Goal: Information Seeking & Learning: Learn about a topic

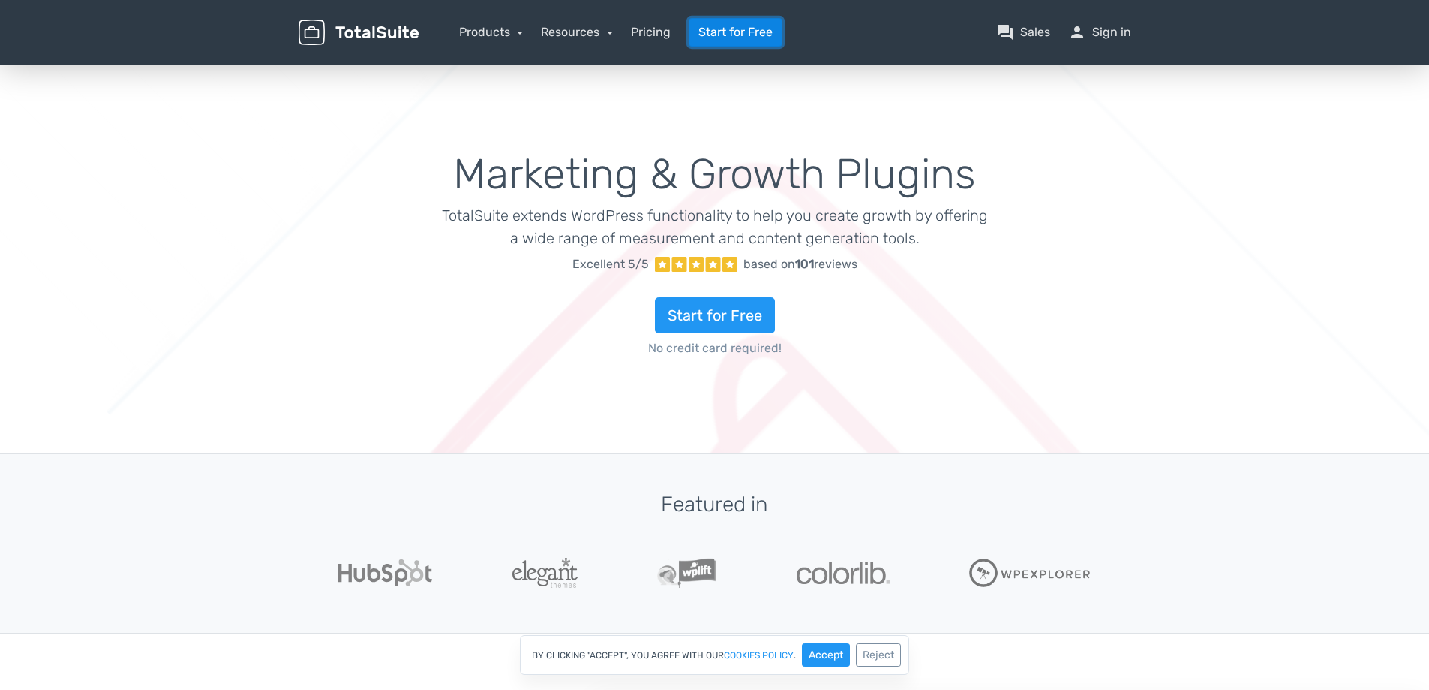
click at [725, 32] on link "Start for Free" at bounding box center [736, 32] width 94 height 29
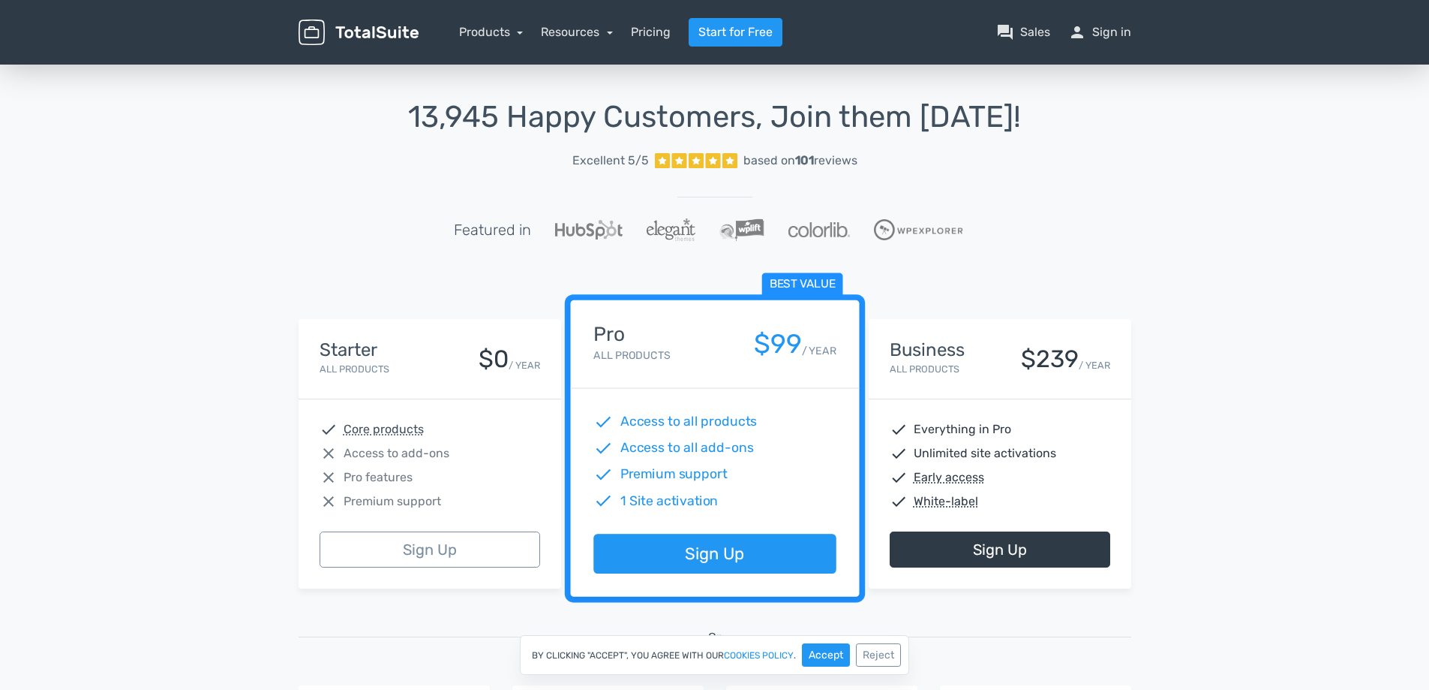
click at [397, 35] on img at bounding box center [359, 33] width 120 height 26
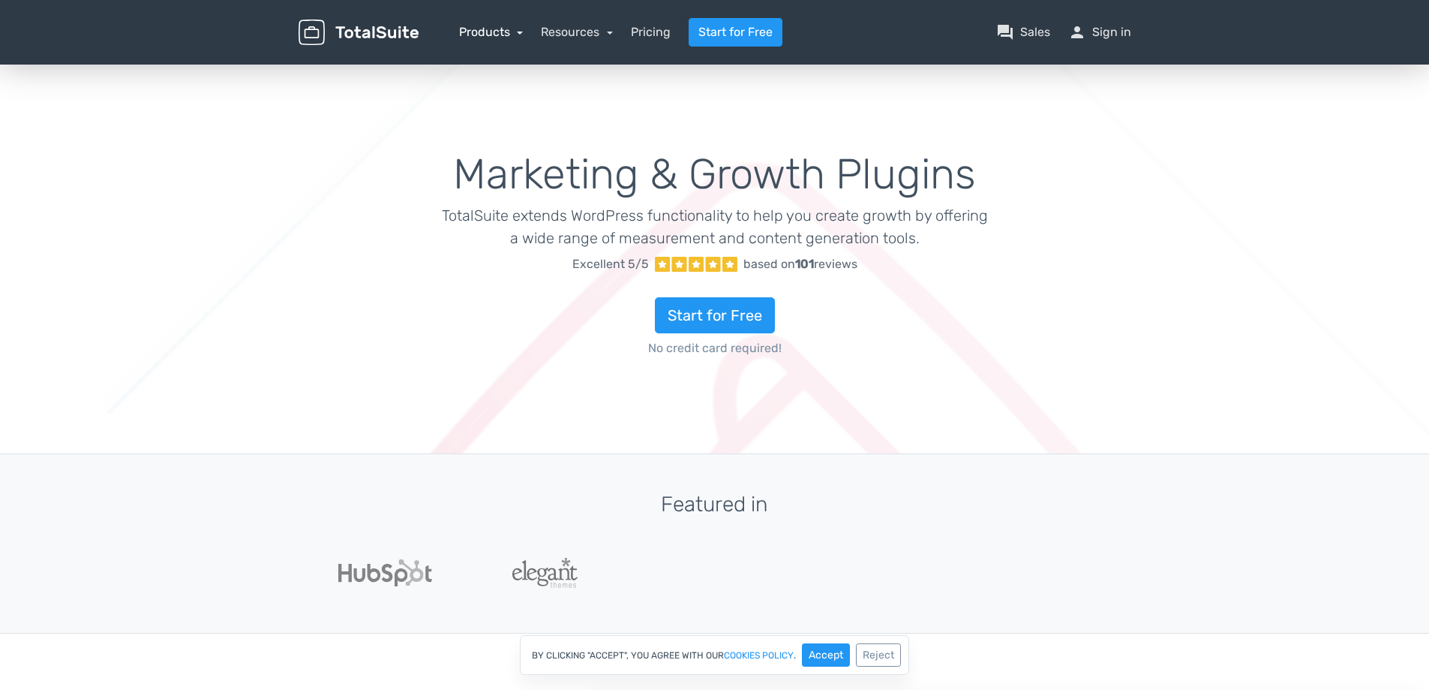
click at [491, 35] on link "Products" at bounding box center [491, 32] width 65 height 14
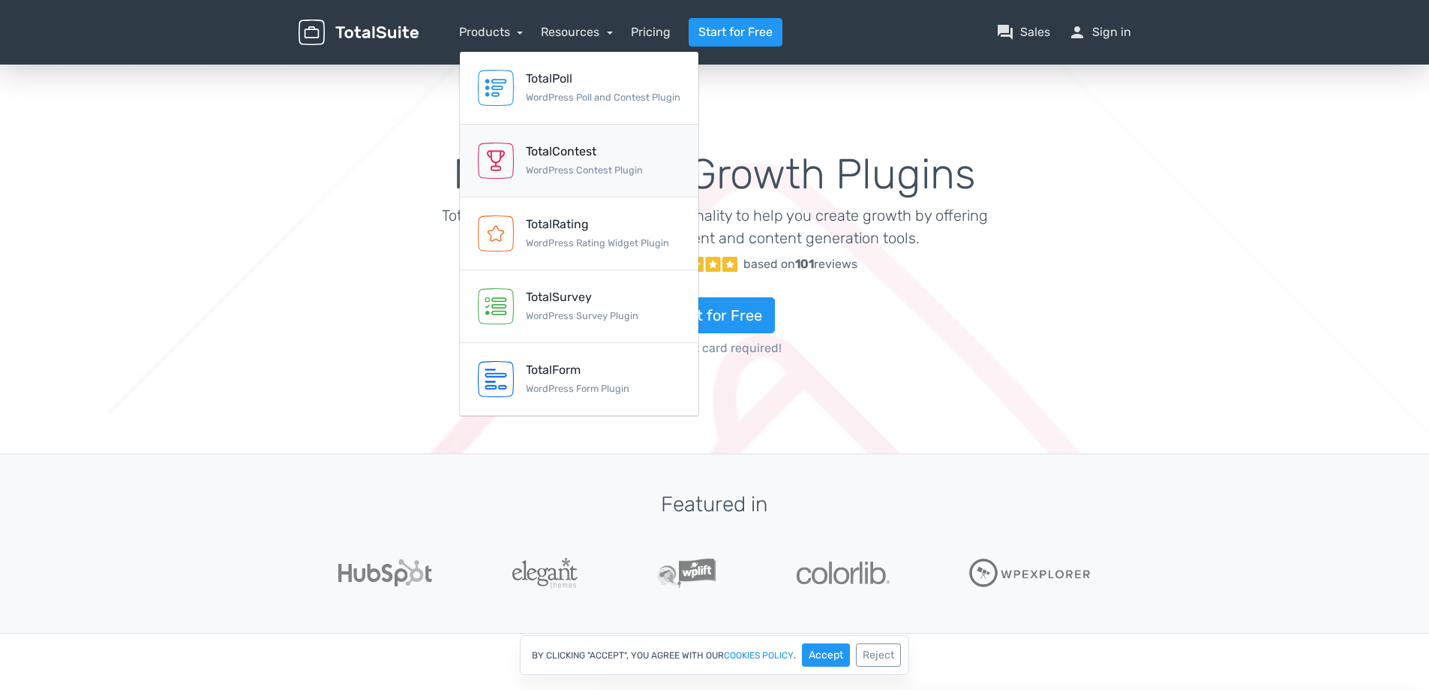
click at [535, 152] on div "TotalContest" at bounding box center [584, 152] width 117 height 18
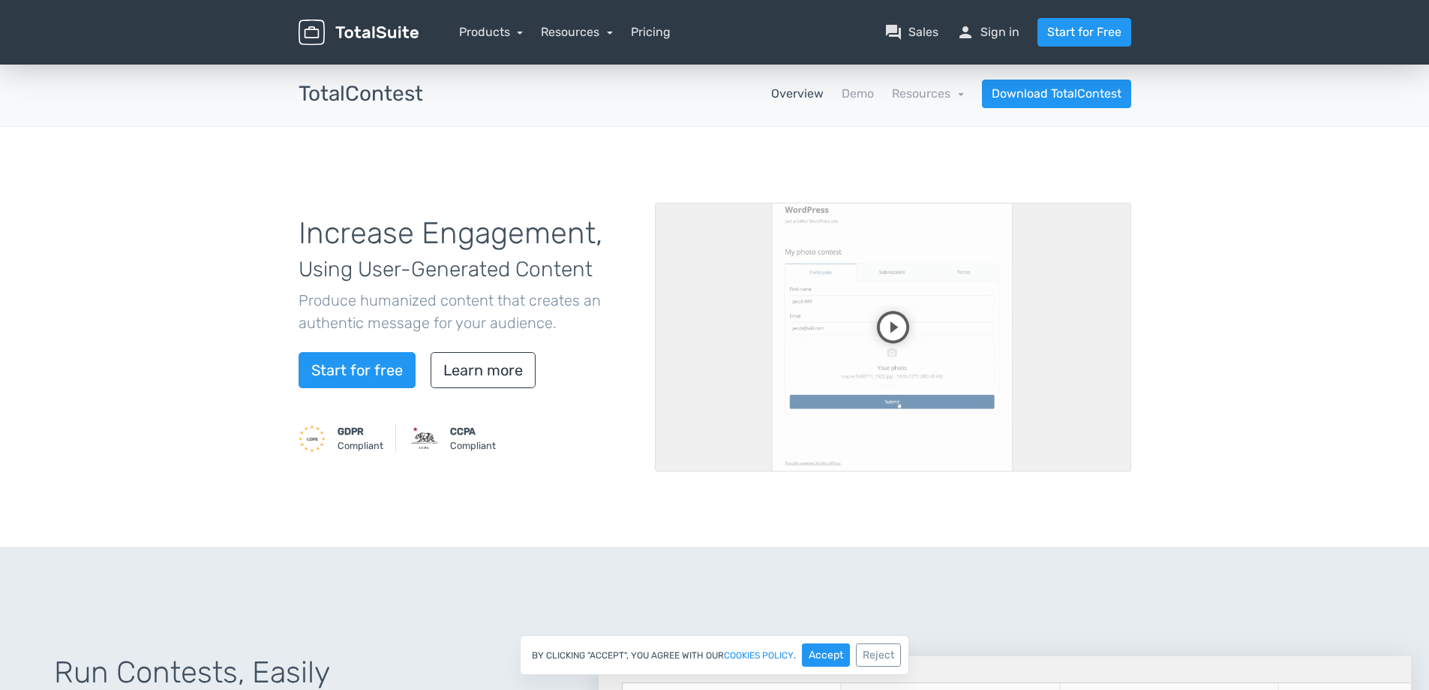
click at [906, 338] on video at bounding box center [893, 337] width 476 height 269
click at [1092, 436] on video at bounding box center [893, 337] width 476 height 269
click at [1030, 443] on video at bounding box center [893, 337] width 476 height 269
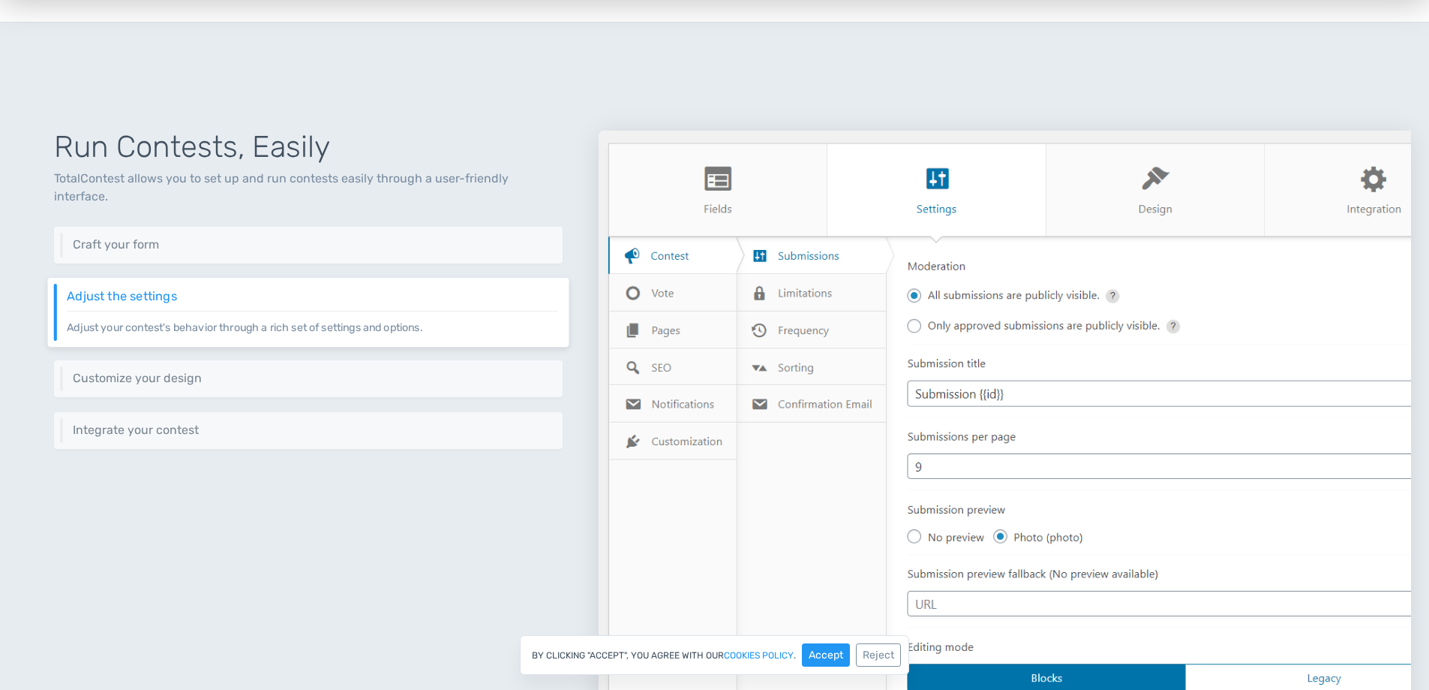
scroll to position [600, 0]
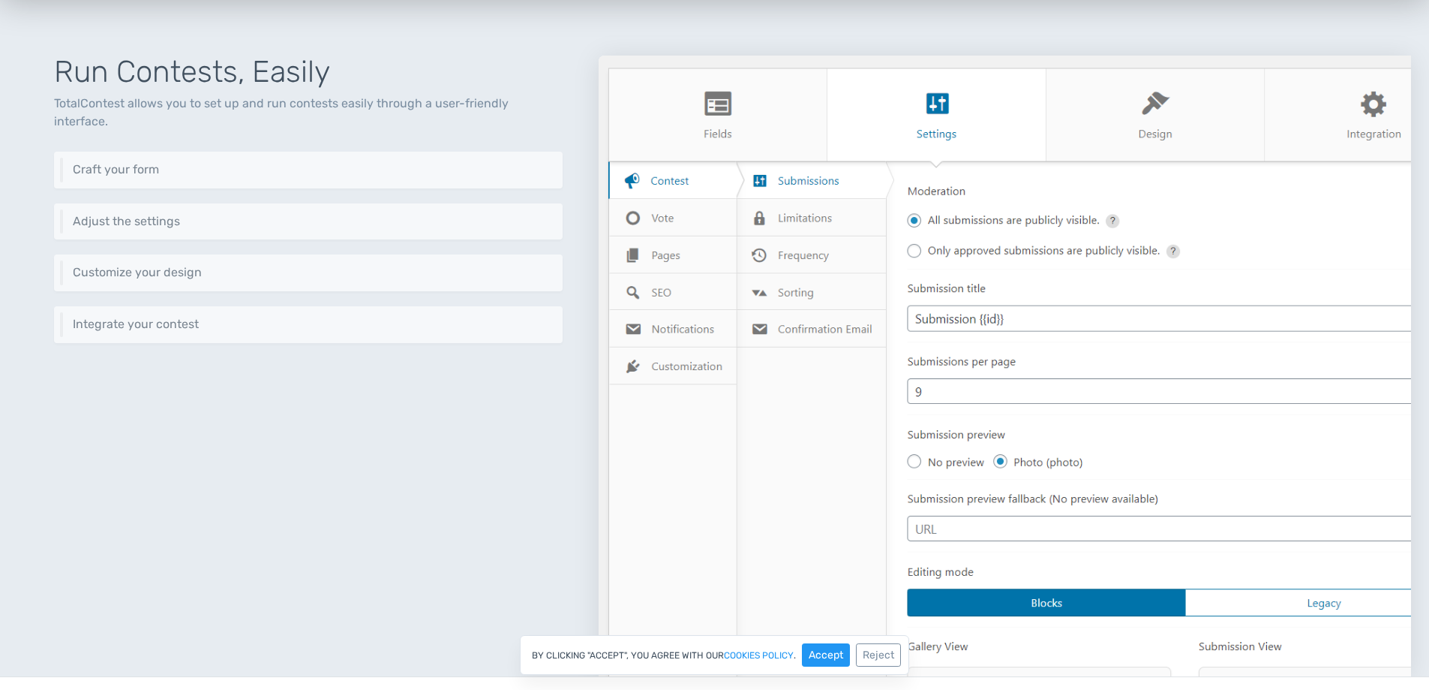
click at [664, 223] on img at bounding box center [1005, 366] width 813 height 620
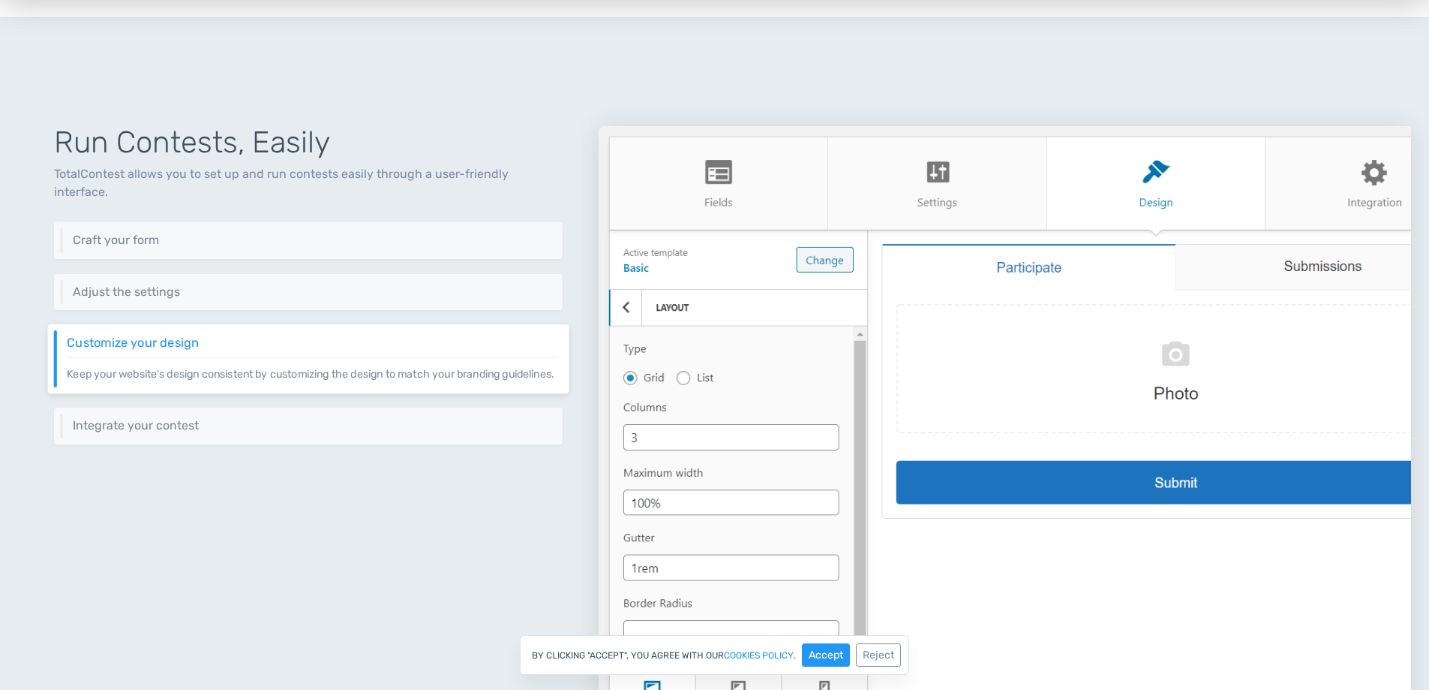
scroll to position [525, 0]
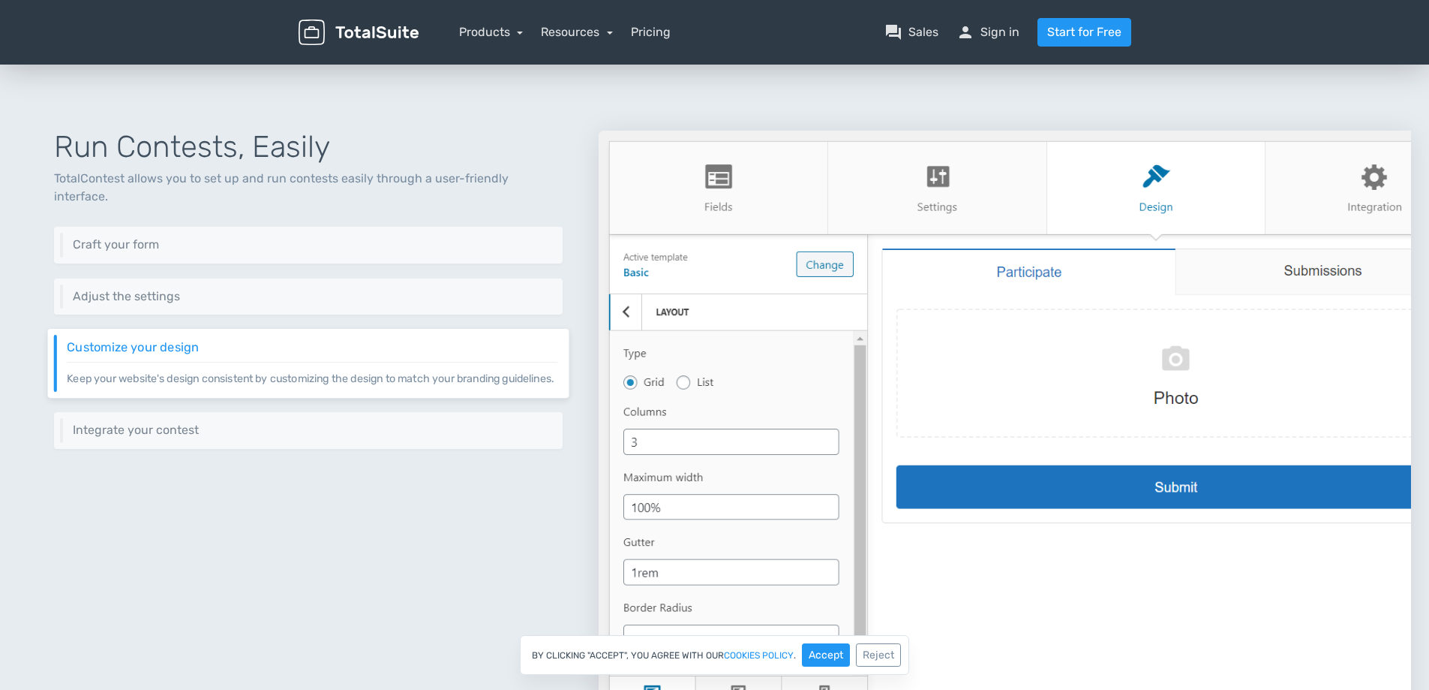
click at [688, 220] on img at bounding box center [1005, 441] width 813 height 620
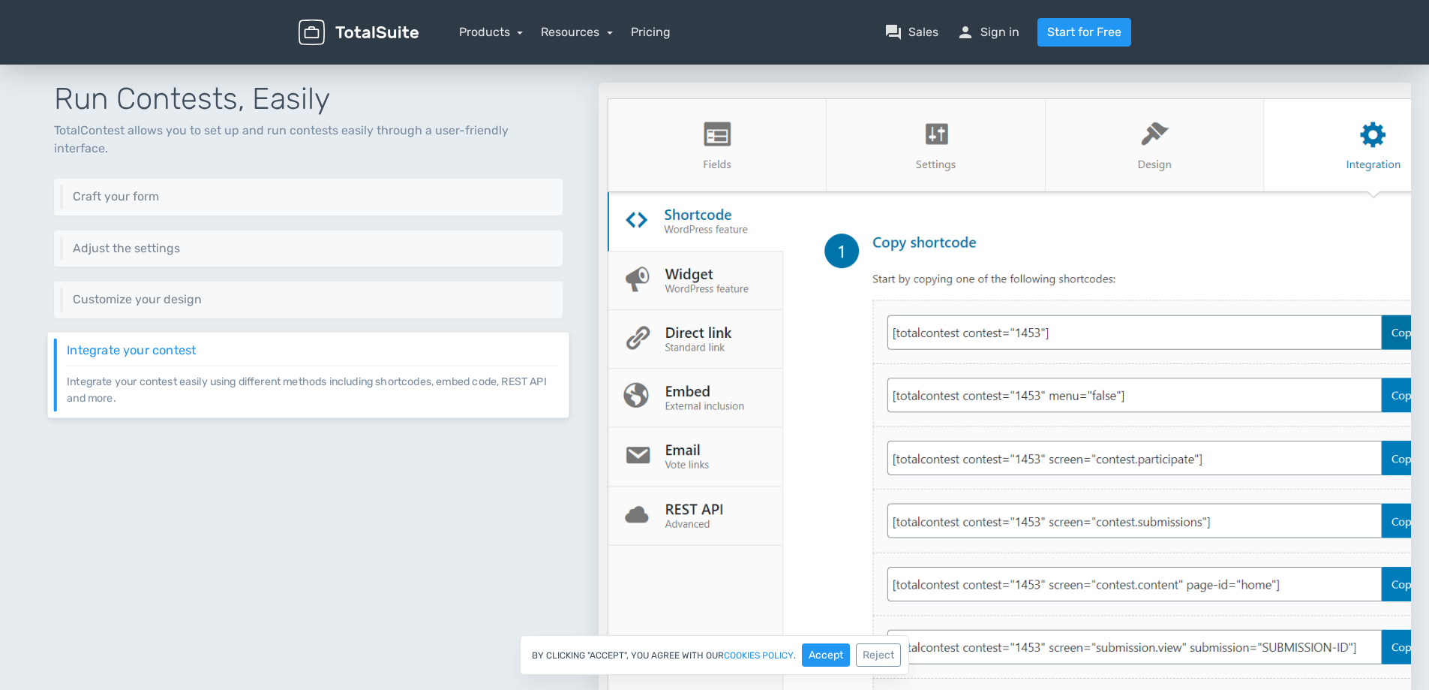
scroll to position [600, 0]
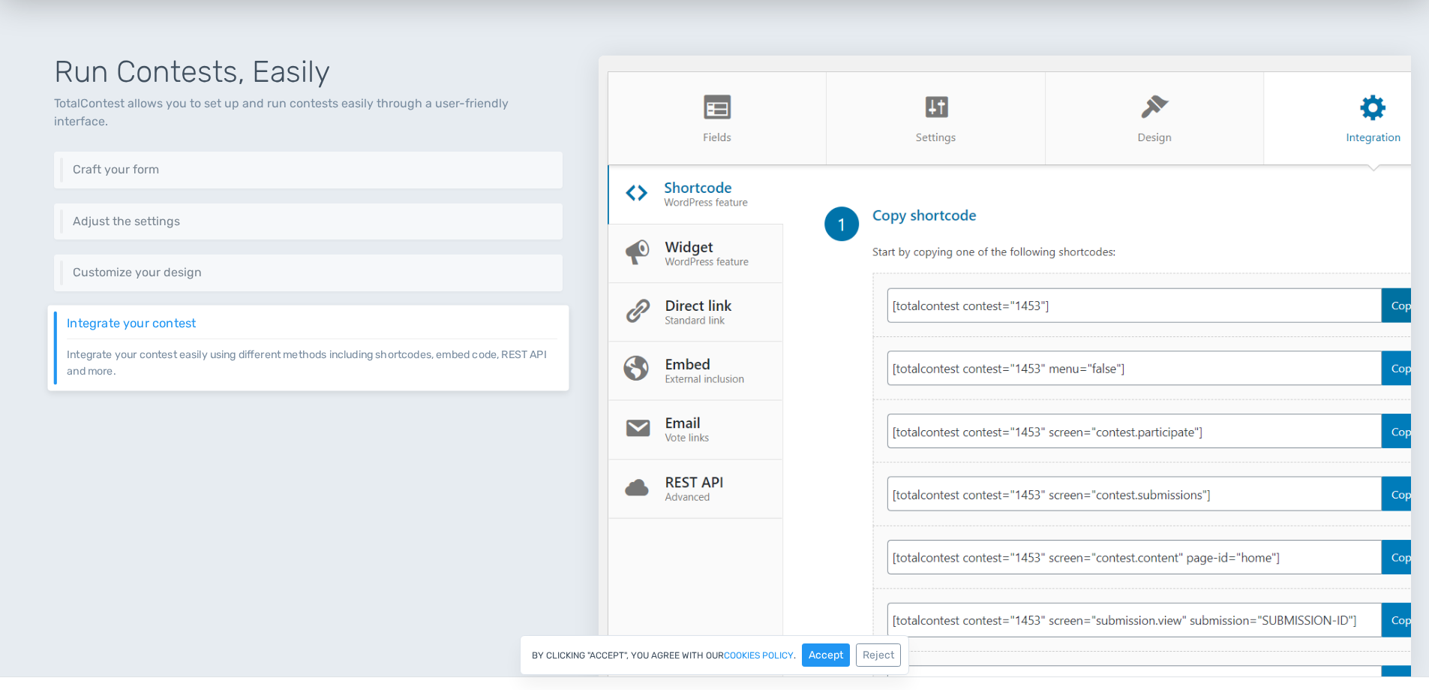
click at [682, 309] on img at bounding box center [1005, 366] width 813 height 620
click at [688, 398] on img at bounding box center [1005, 366] width 813 height 620
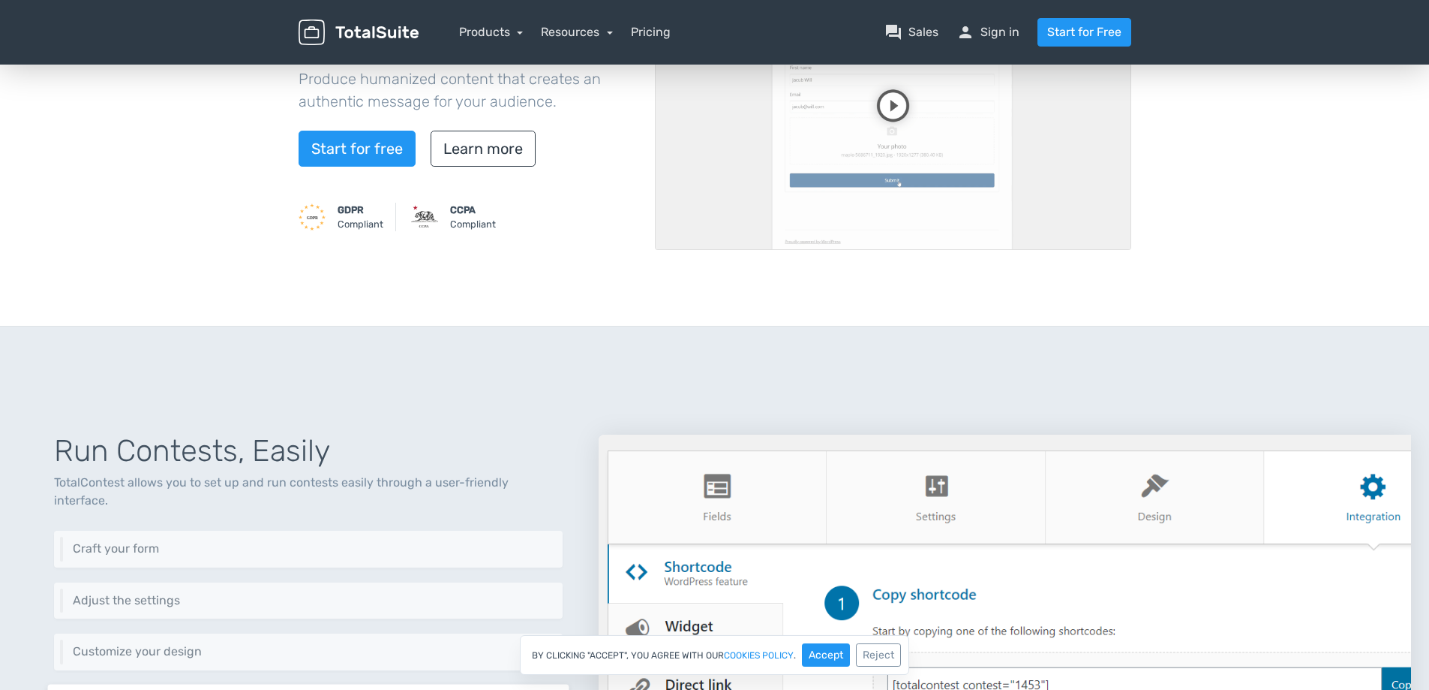
scroll to position [450, 0]
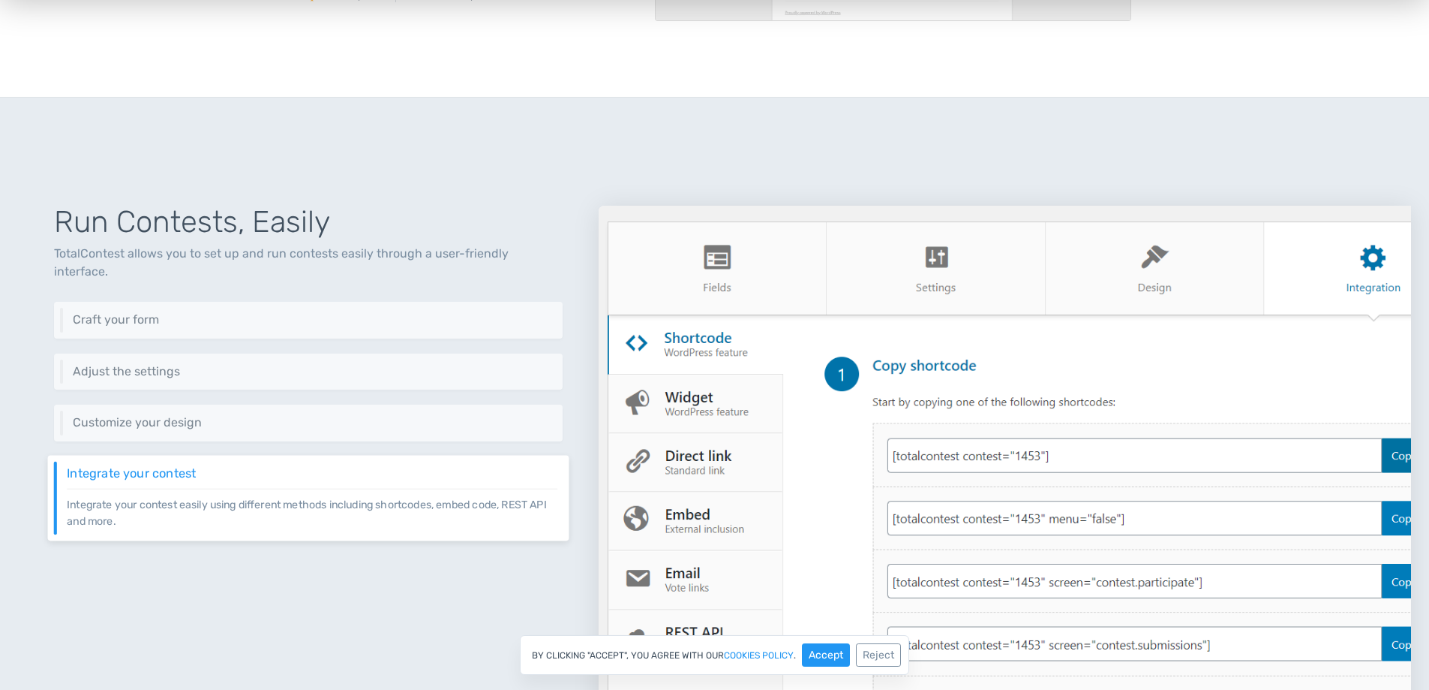
click at [1179, 266] on img at bounding box center [1005, 516] width 813 height 620
click at [917, 293] on img at bounding box center [1005, 516] width 813 height 620
click at [716, 284] on img at bounding box center [1005, 516] width 813 height 620
click at [694, 389] on img at bounding box center [1005, 516] width 813 height 620
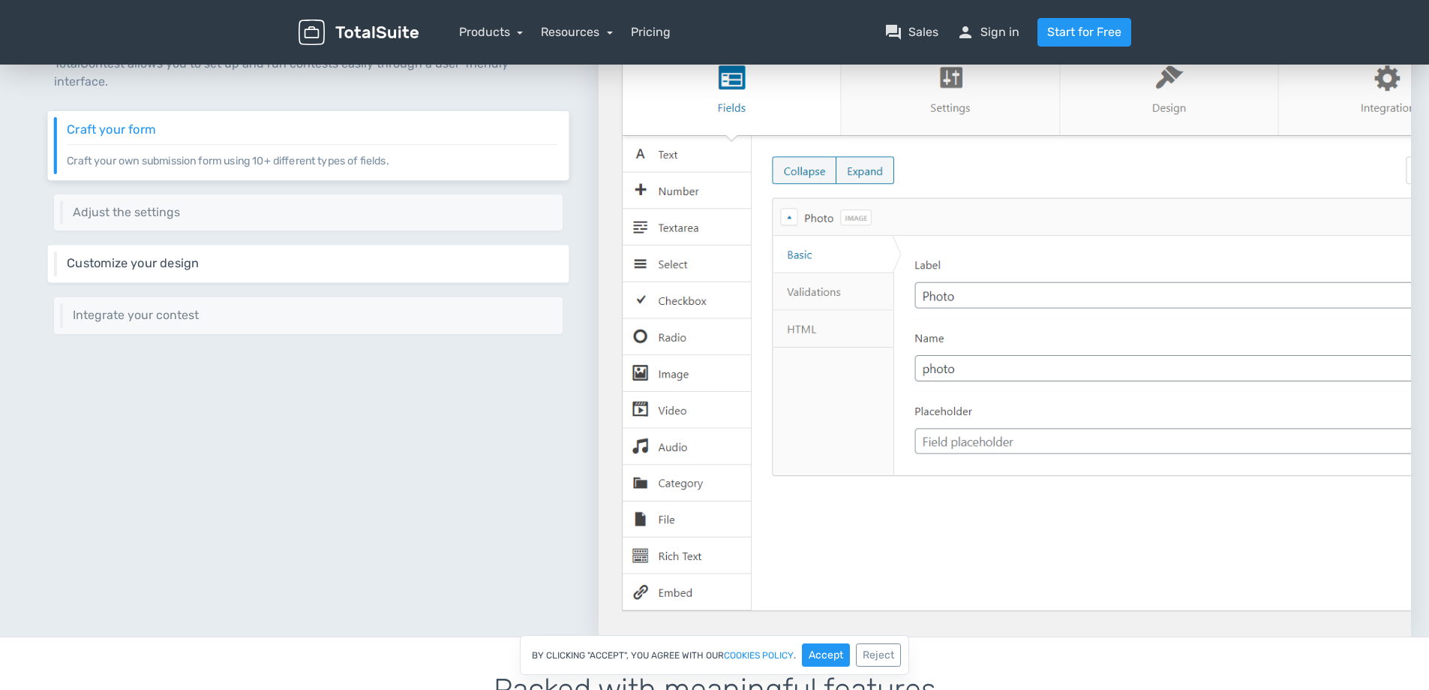
scroll to position [600, 0]
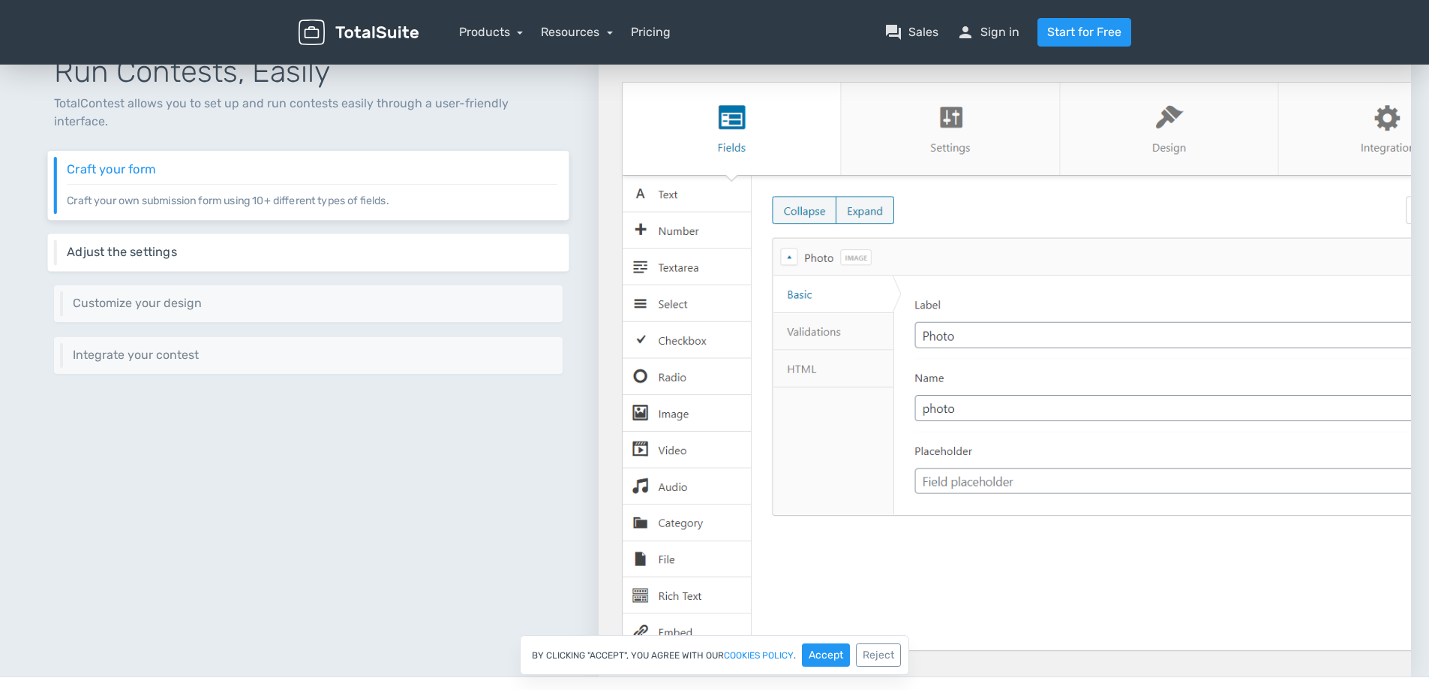
click at [176, 245] on h6 "Adjust the settings" at bounding box center [312, 252] width 491 height 14
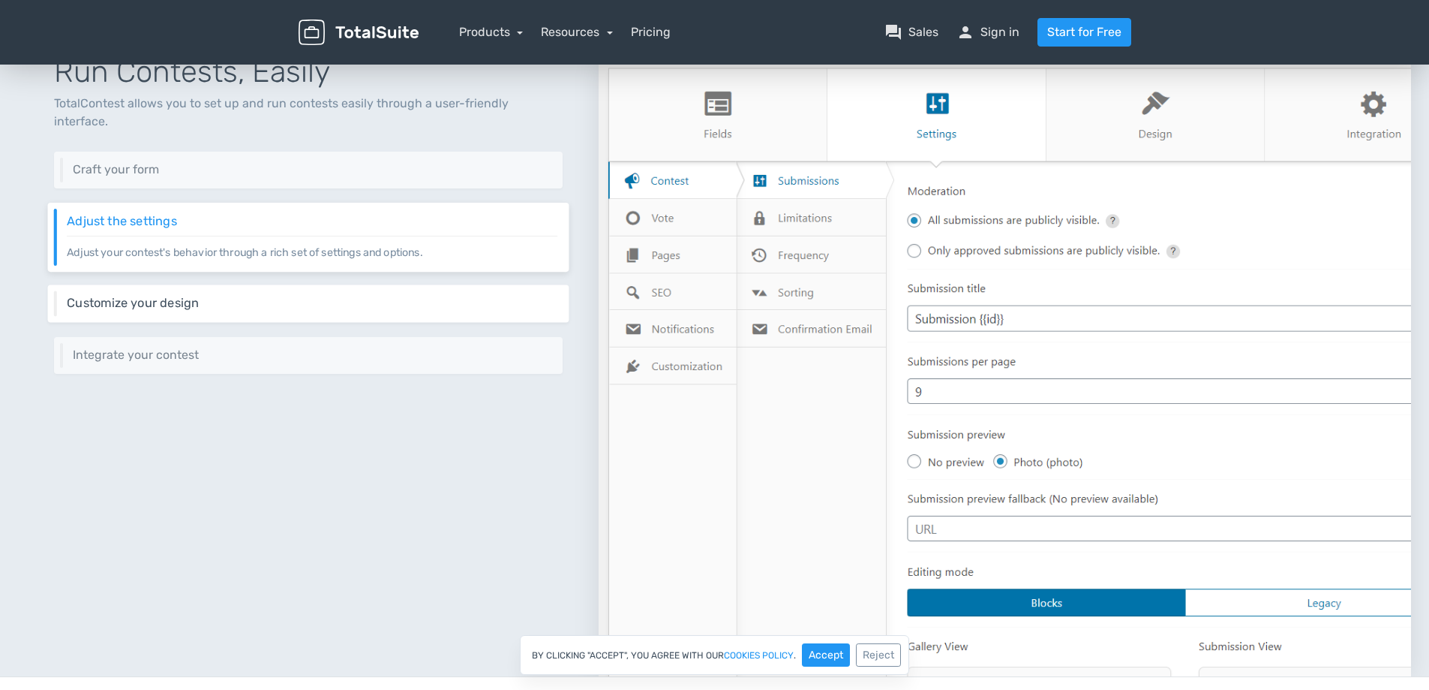
click at [137, 296] on h6 "Customize your design" at bounding box center [312, 303] width 491 height 14
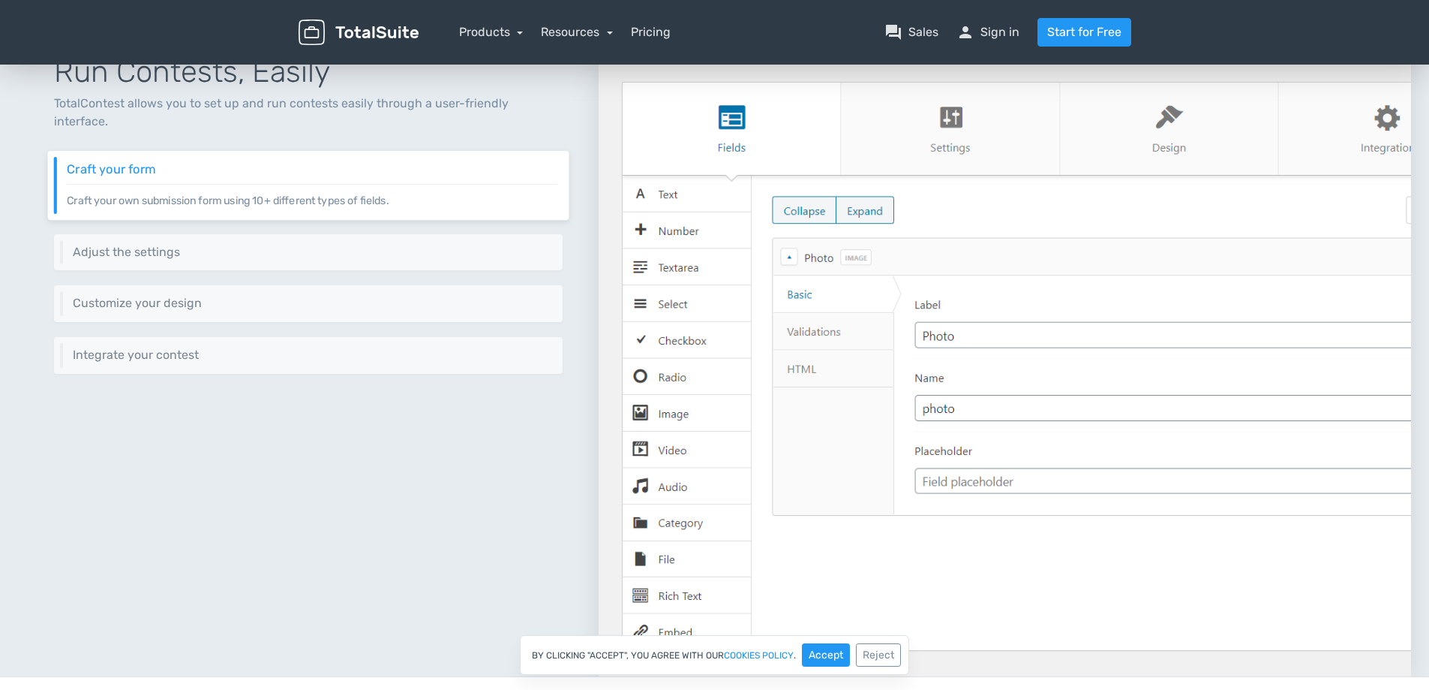
click at [948, 116] on img at bounding box center [1005, 366] width 813 height 620
click at [688, 230] on img at bounding box center [1005, 366] width 813 height 620
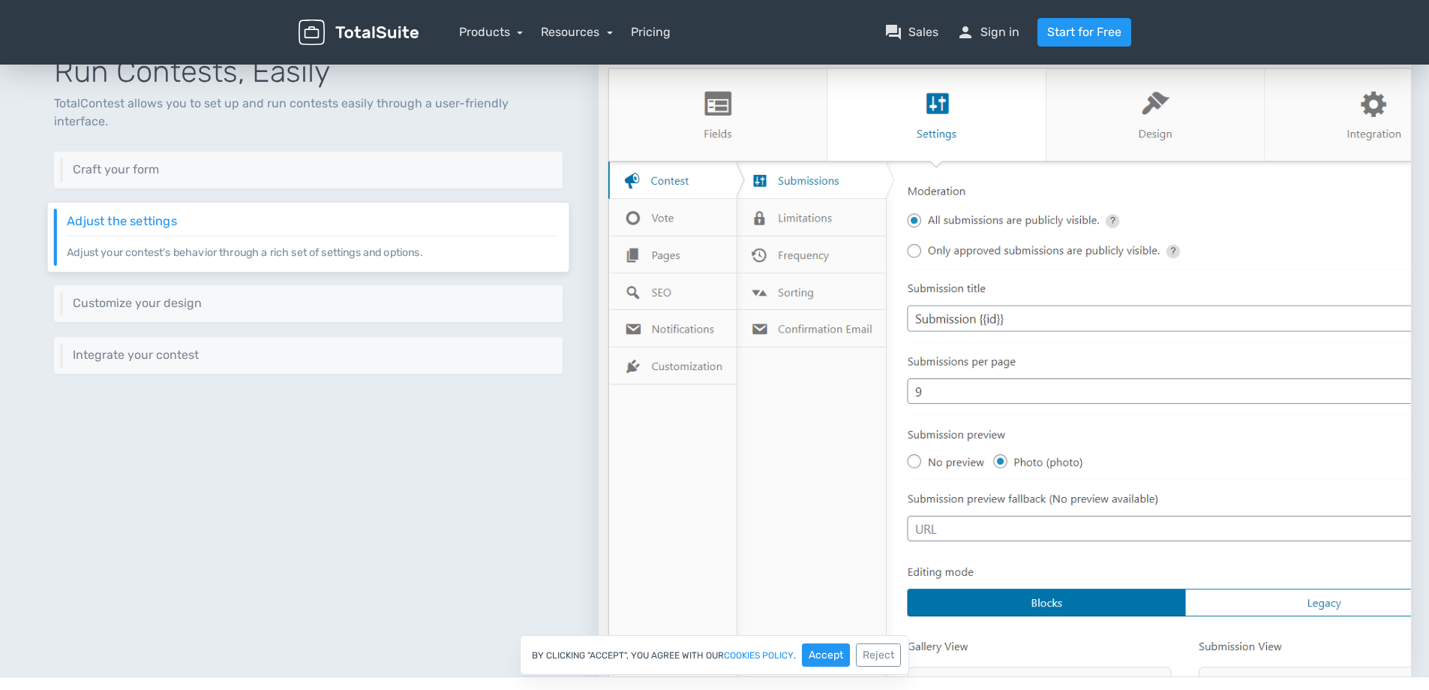
click at [693, 204] on img at bounding box center [1005, 366] width 813 height 620
click at [681, 264] on img at bounding box center [1005, 366] width 813 height 620
click at [675, 296] on img at bounding box center [1005, 366] width 813 height 620
click at [659, 346] on img at bounding box center [1005, 366] width 813 height 620
click at [658, 377] on img at bounding box center [1005, 366] width 813 height 620
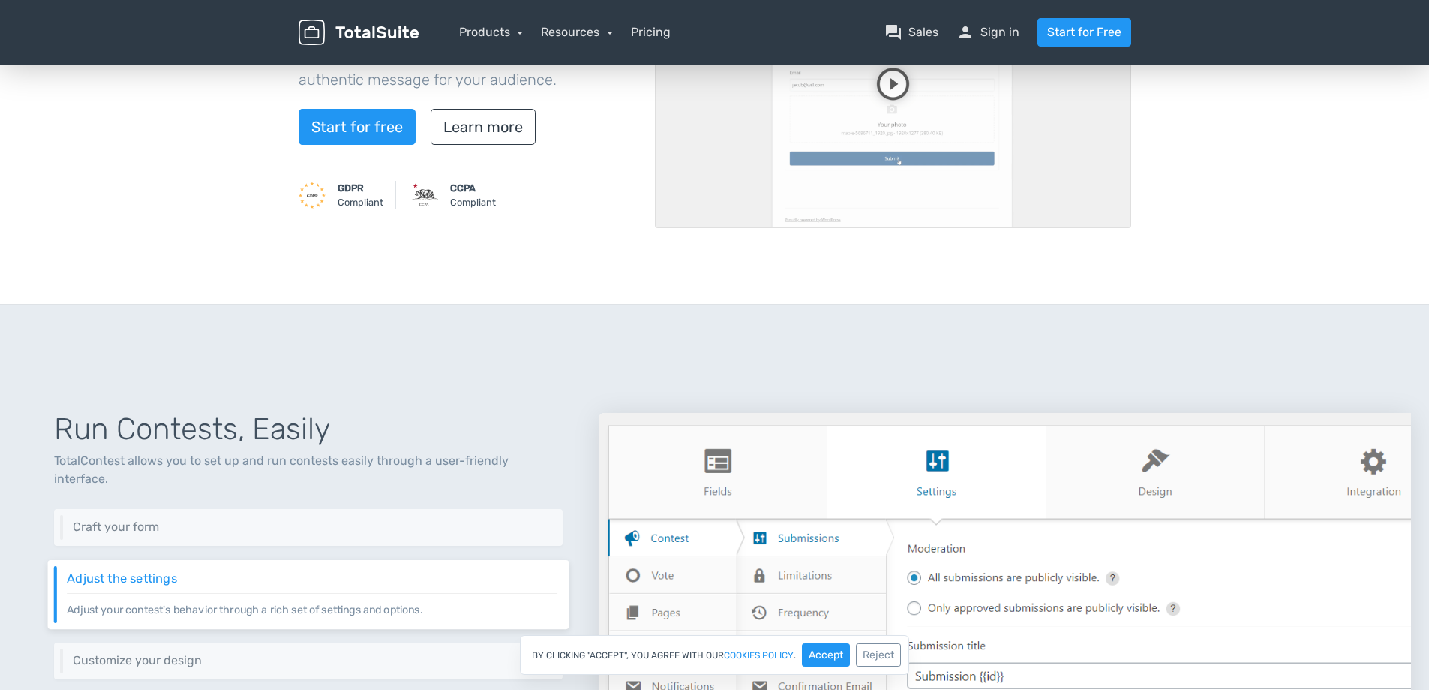
scroll to position [375, 0]
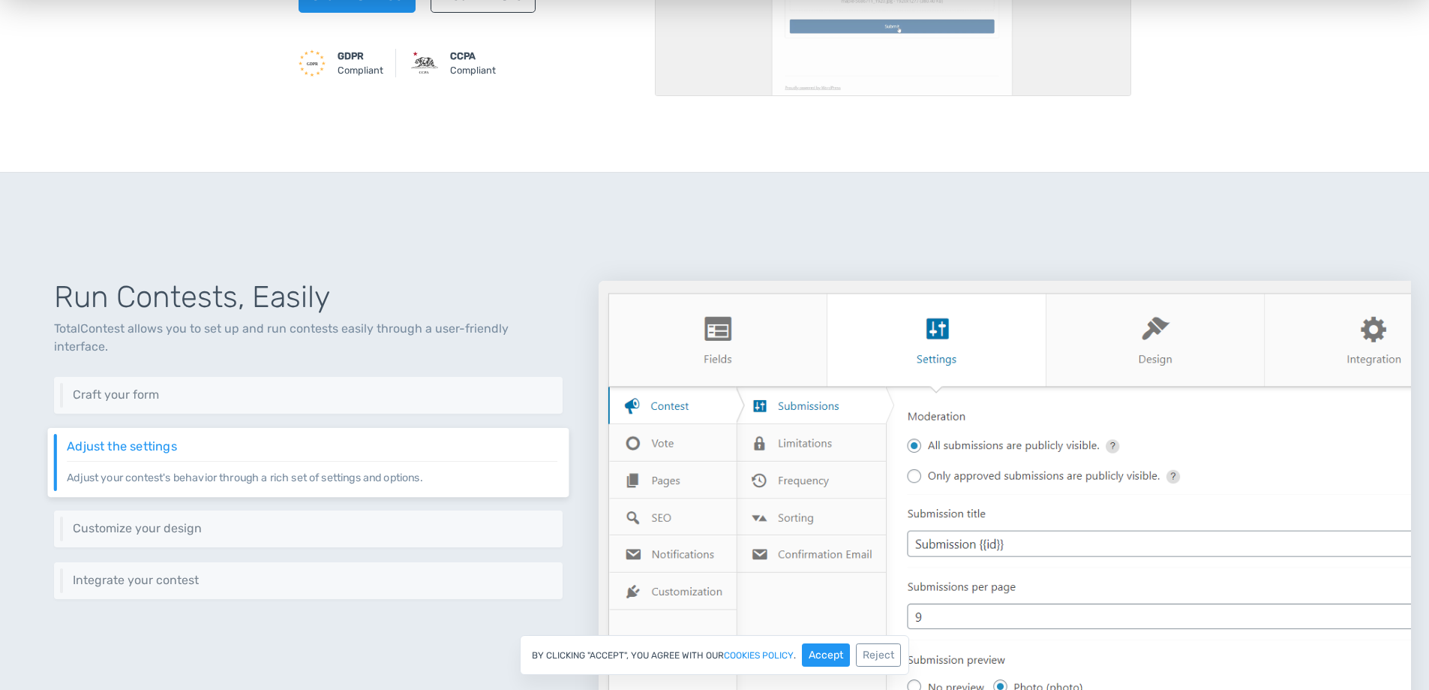
click at [774, 333] on img at bounding box center [1005, 591] width 813 height 620
click at [658, 446] on img at bounding box center [1005, 591] width 813 height 620
click at [808, 452] on img at bounding box center [1005, 591] width 813 height 620
click at [805, 478] on img at bounding box center [1005, 591] width 813 height 620
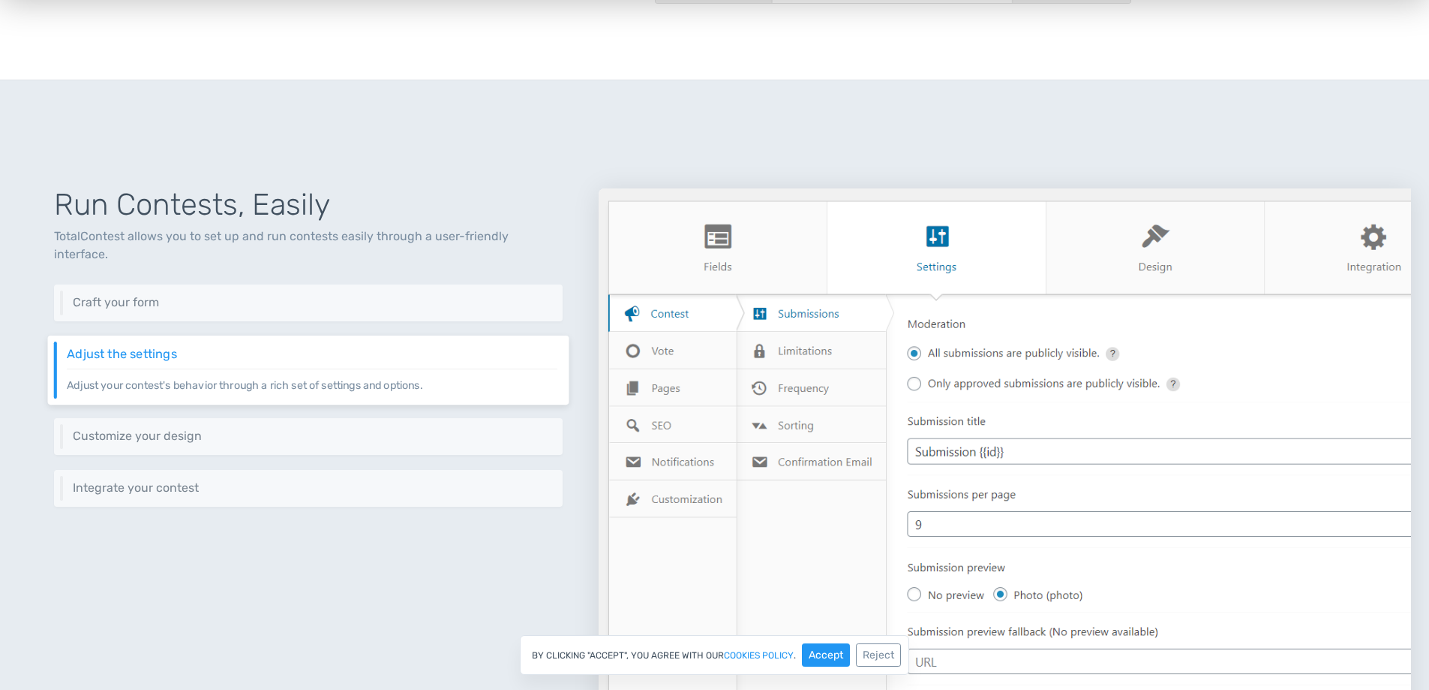
scroll to position [600, 0]
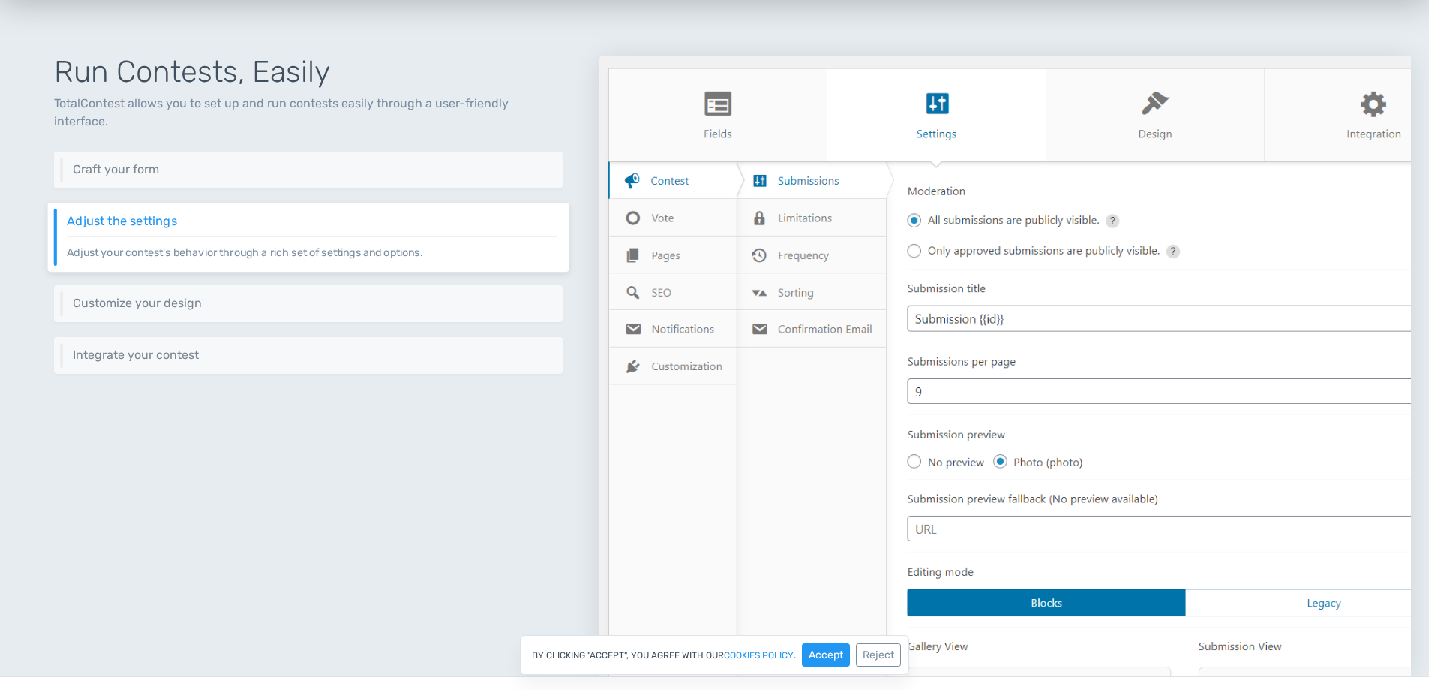
click at [1011, 320] on img at bounding box center [1005, 366] width 813 height 620
click at [999, 370] on img at bounding box center [1005, 366] width 813 height 620
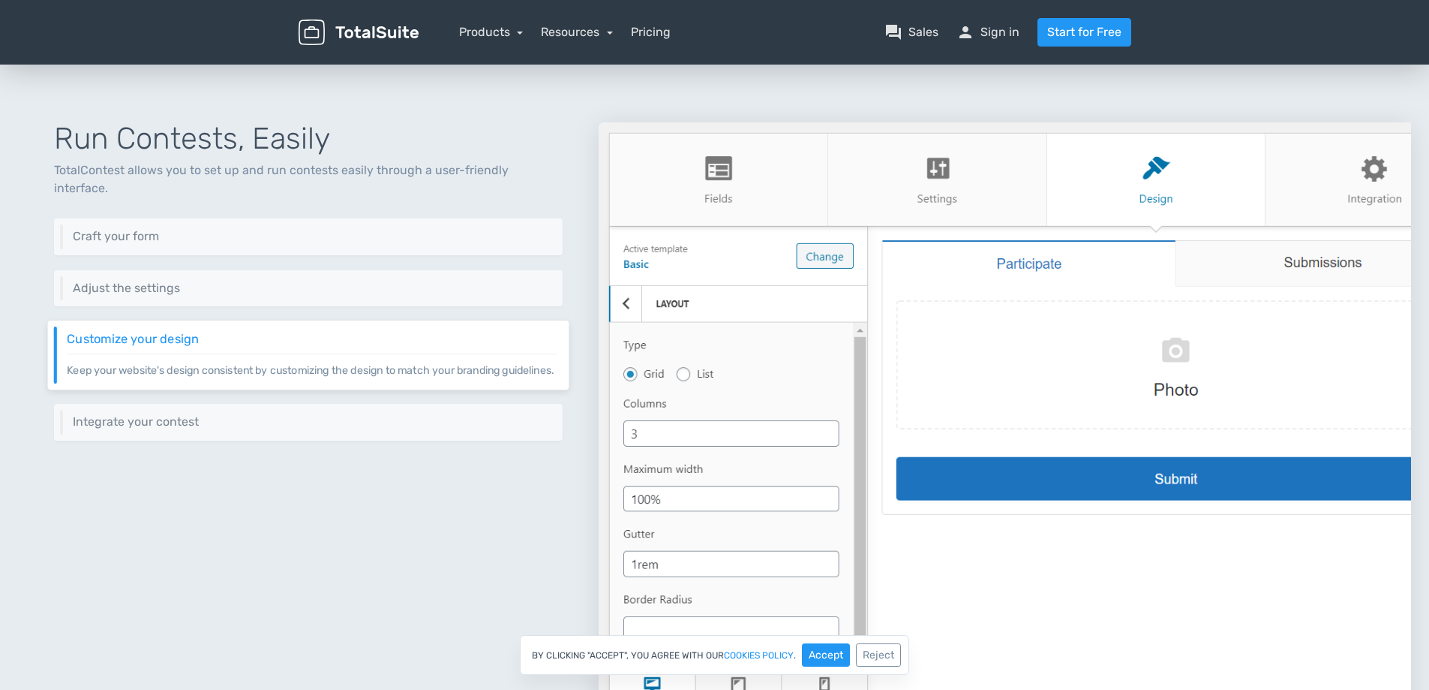
scroll to position [525, 0]
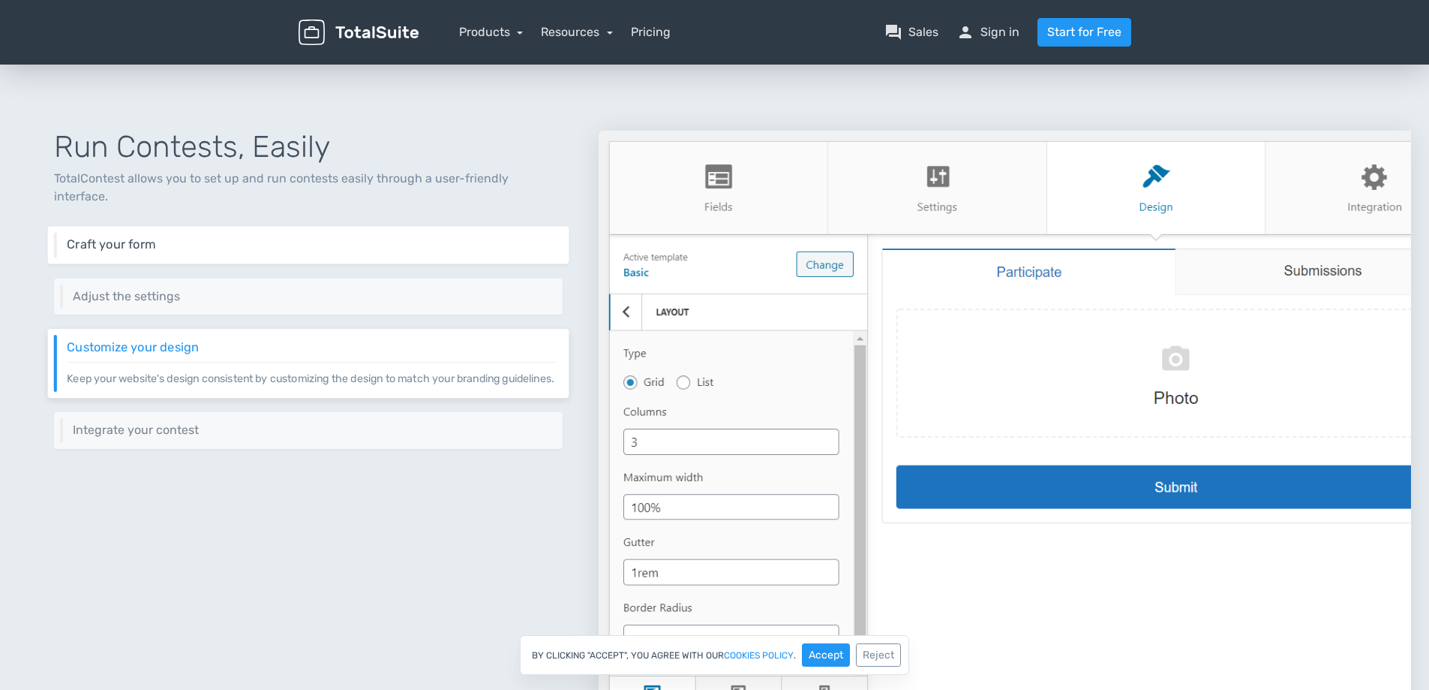
click at [138, 239] on div "Craft your form Craft your own submission form using 10+ different types of fie…" at bounding box center [308, 246] width 521 height 38
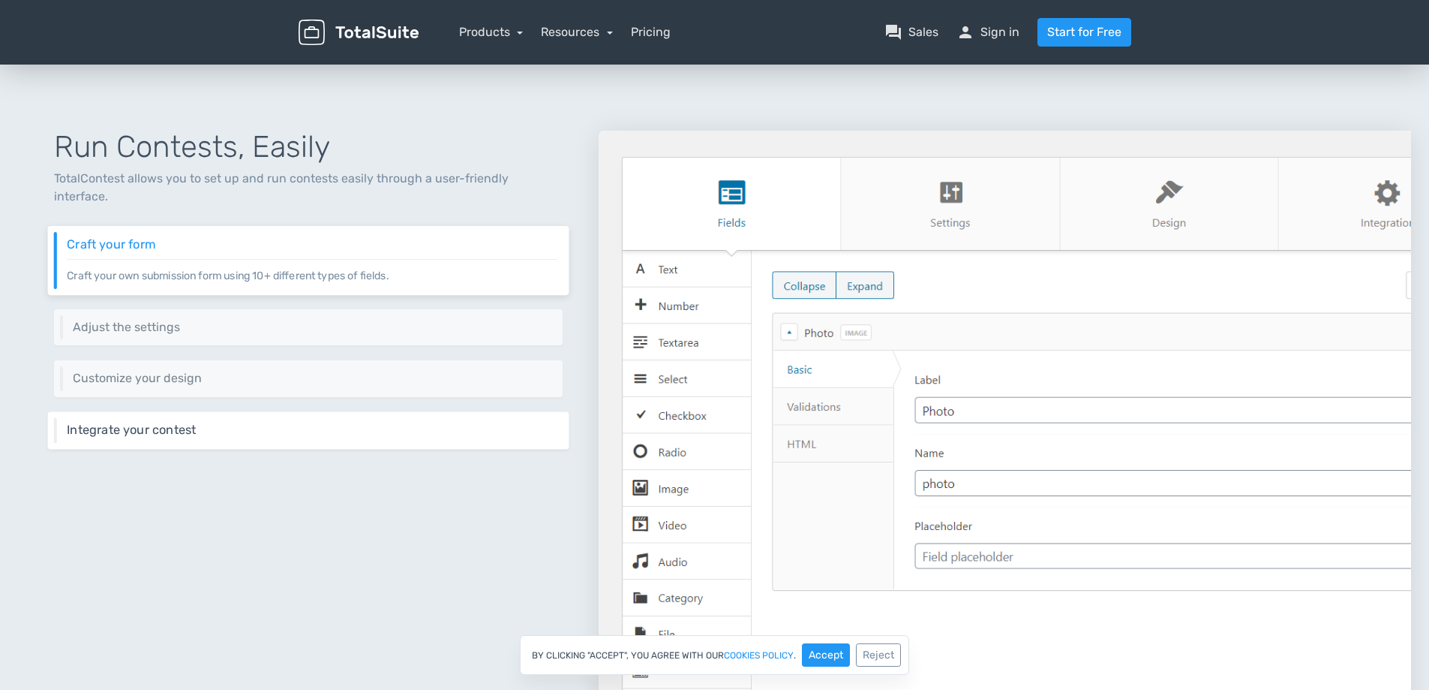
click at [127, 423] on h6 "Integrate your contest" at bounding box center [312, 430] width 491 height 14
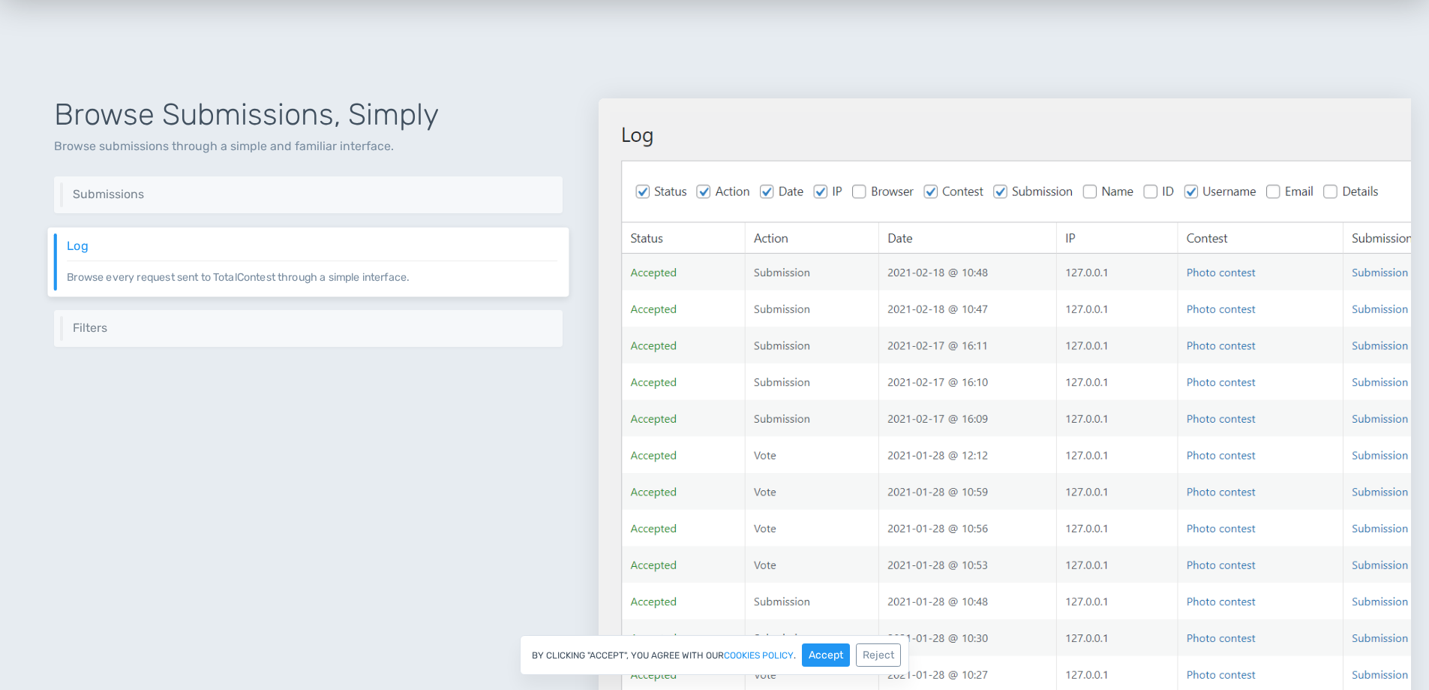
scroll to position [1651, 0]
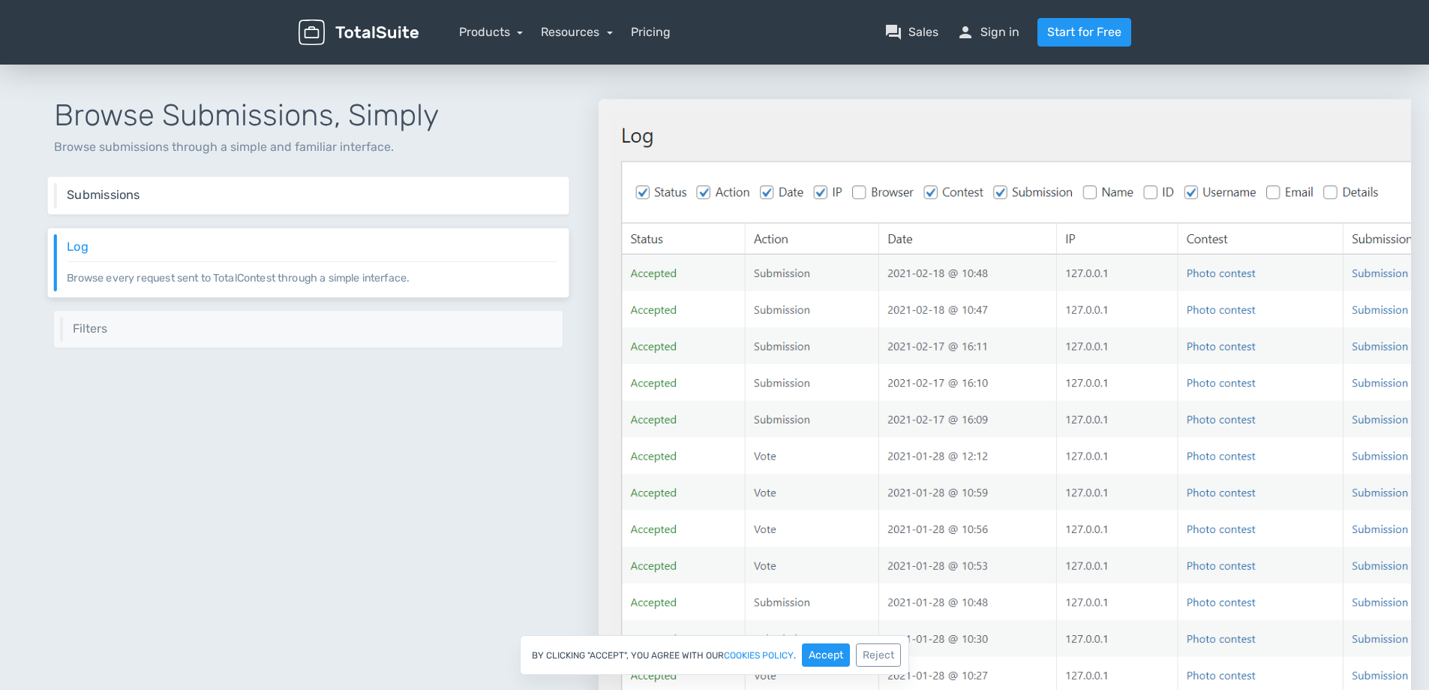
click at [168, 199] on h6 "Submissions" at bounding box center [312, 195] width 491 height 14
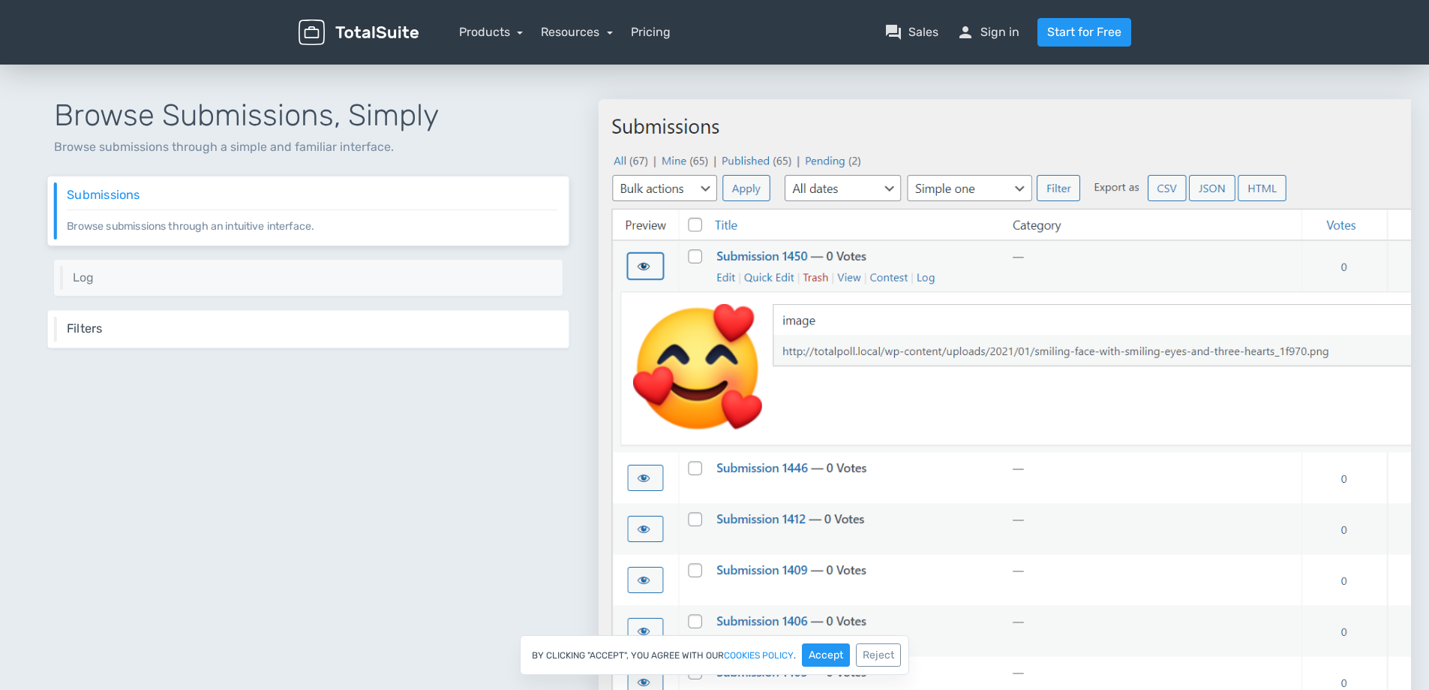
click at [248, 344] on div "Filters Get entries based on a list of filters like date range and categories." at bounding box center [308, 330] width 521 height 38
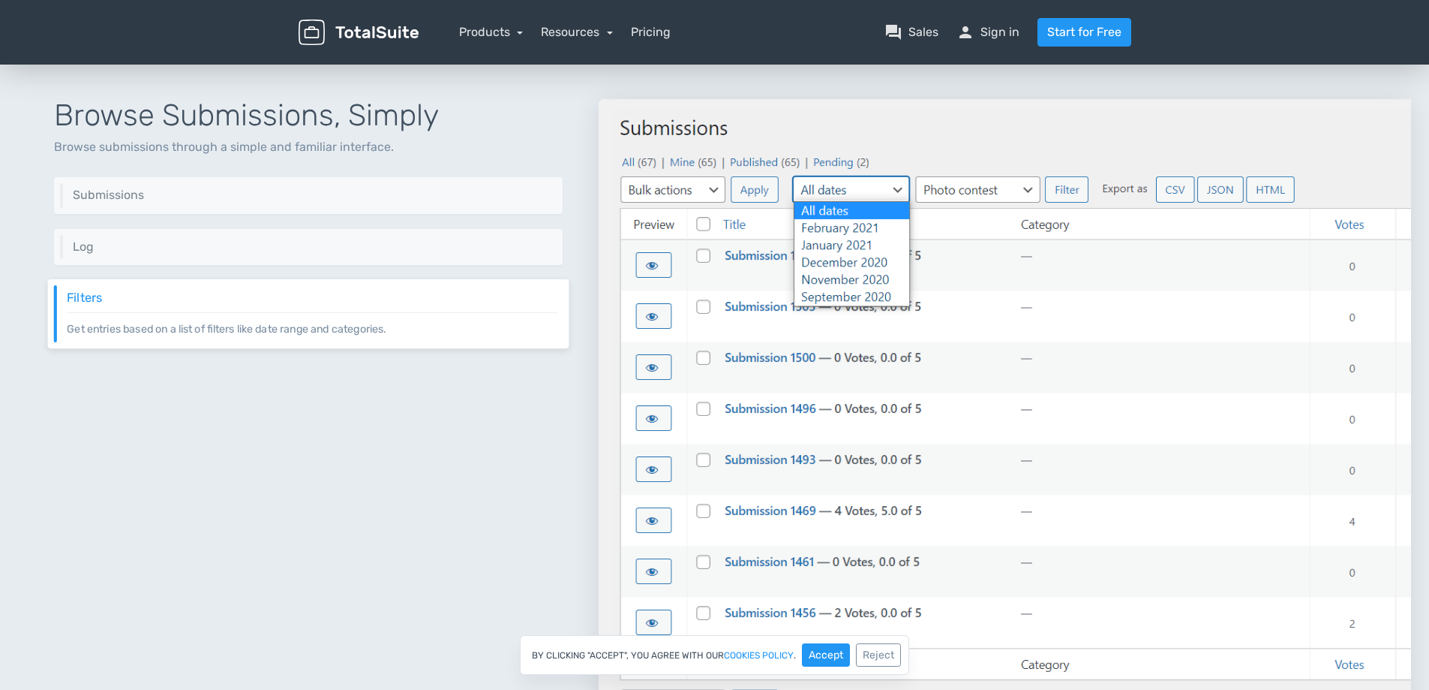
click at [190, 459] on div "Browse Submissions, Simply Browse submissions through a simple and familiar int…" at bounding box center [308, 391] width 581 height 657
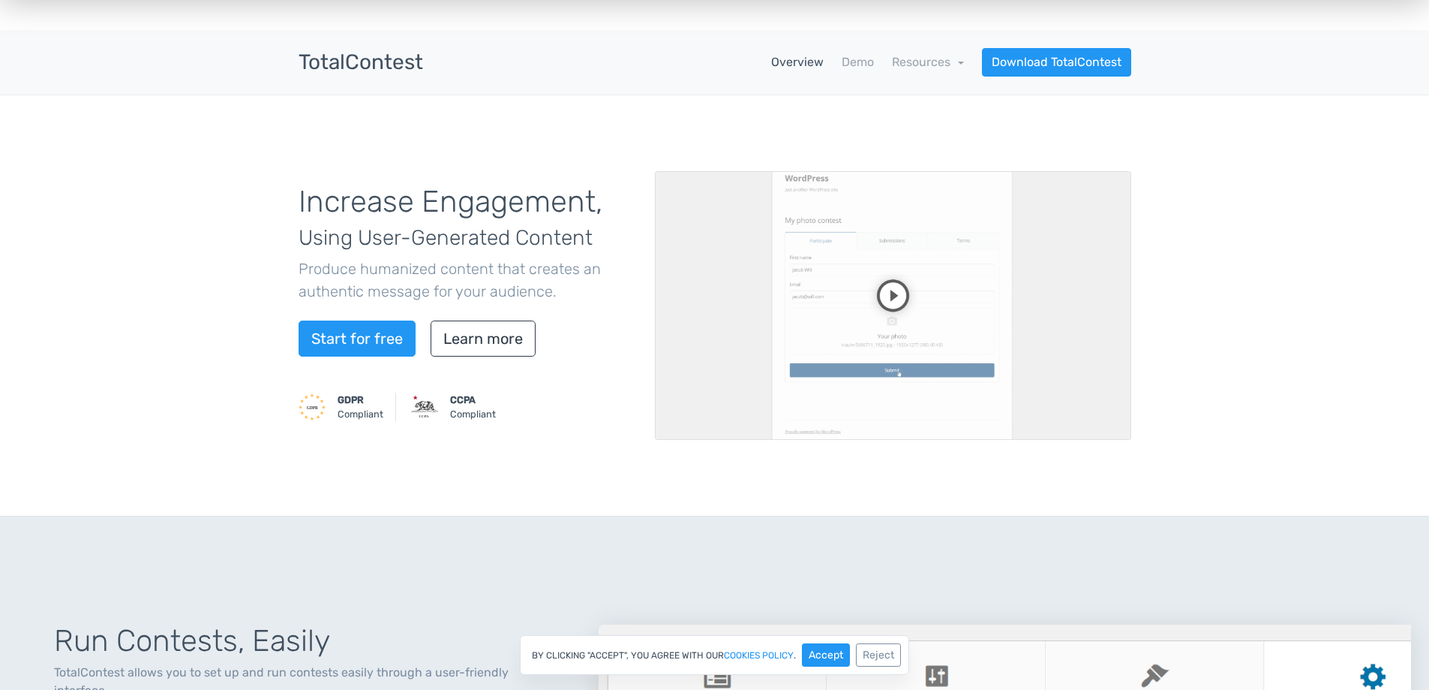
scroll to position [0, 0]
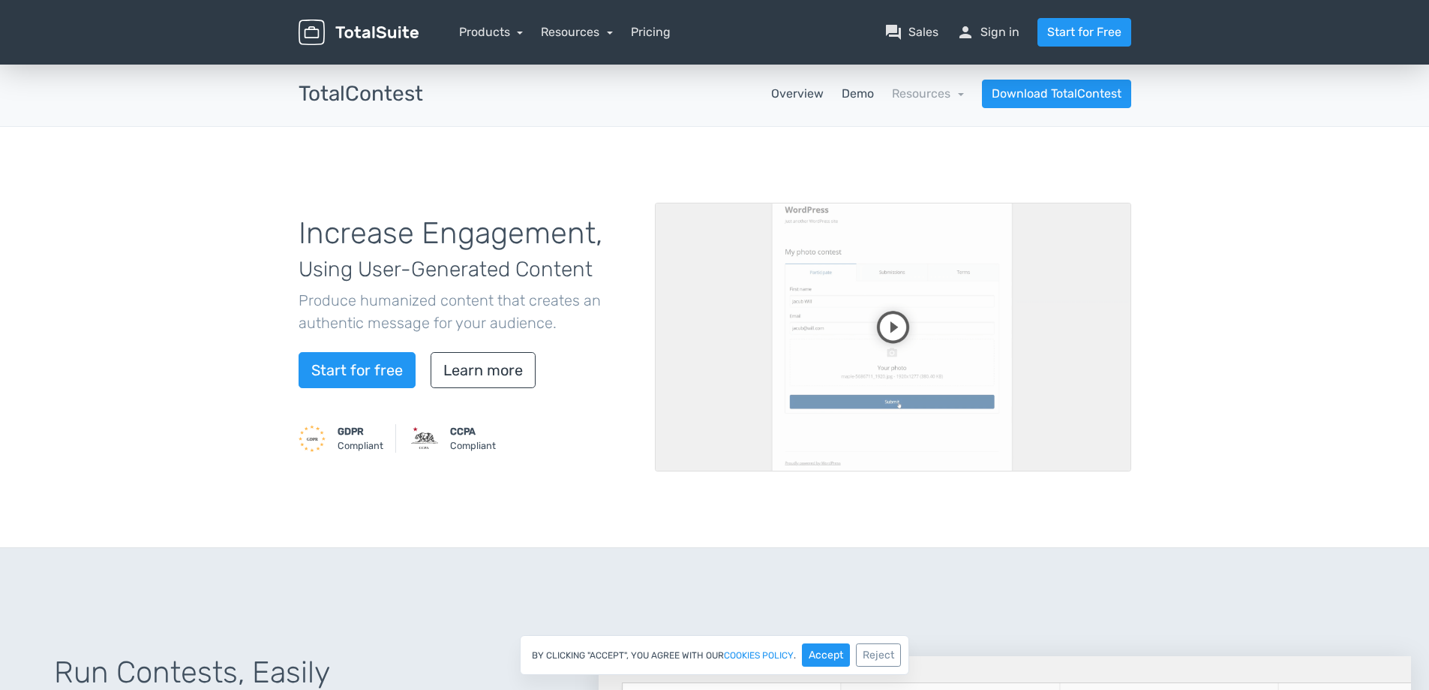
click at [867, 101] on link "Demo" at bounding box center [858, 94] width 32 height 18
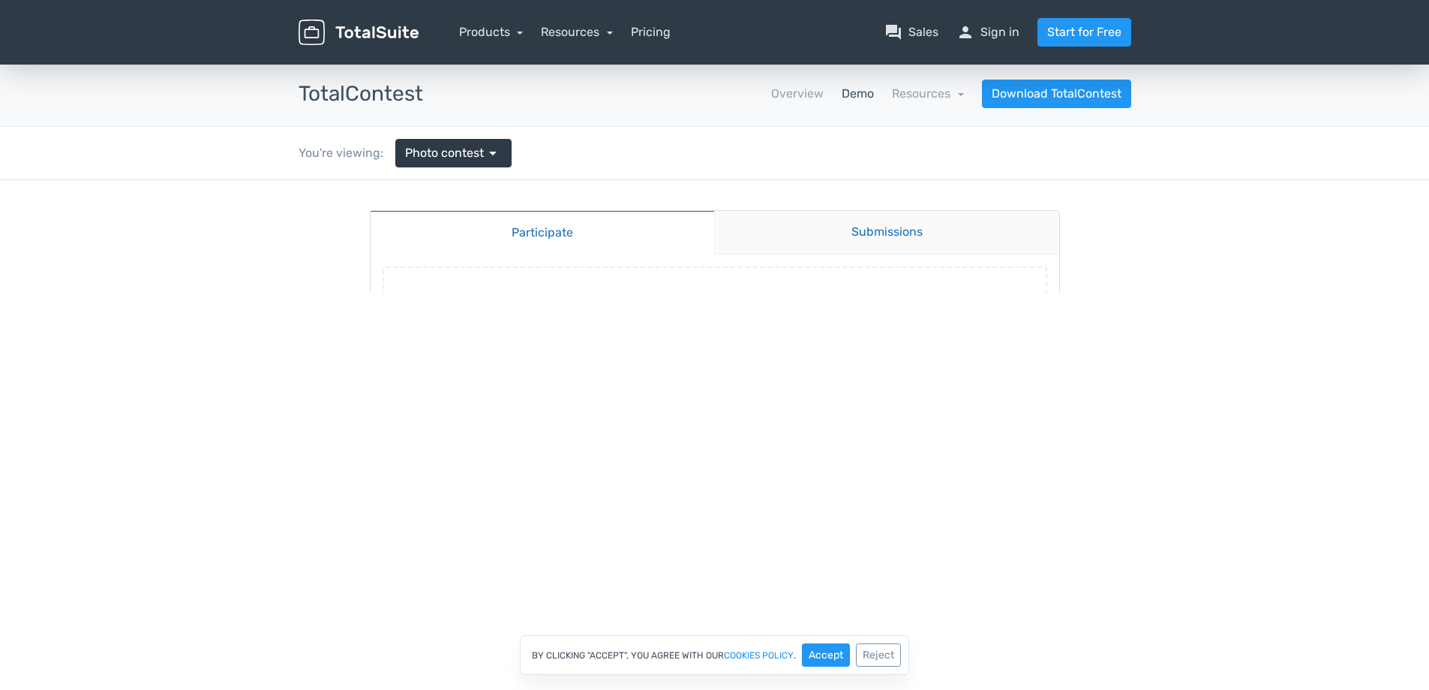
click at [834, 227] on link "Submissions" at bounding box center [886, 233] width 345 height 44
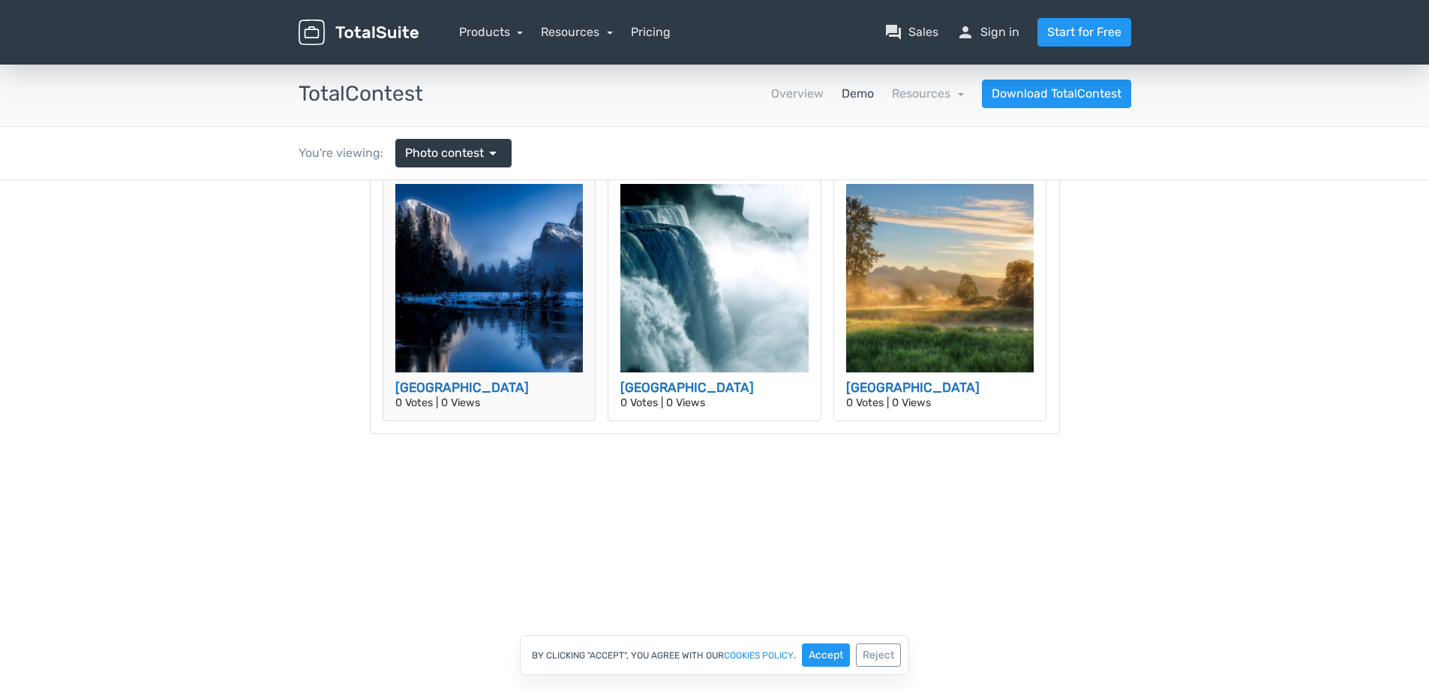
scroll to position [140, 0]
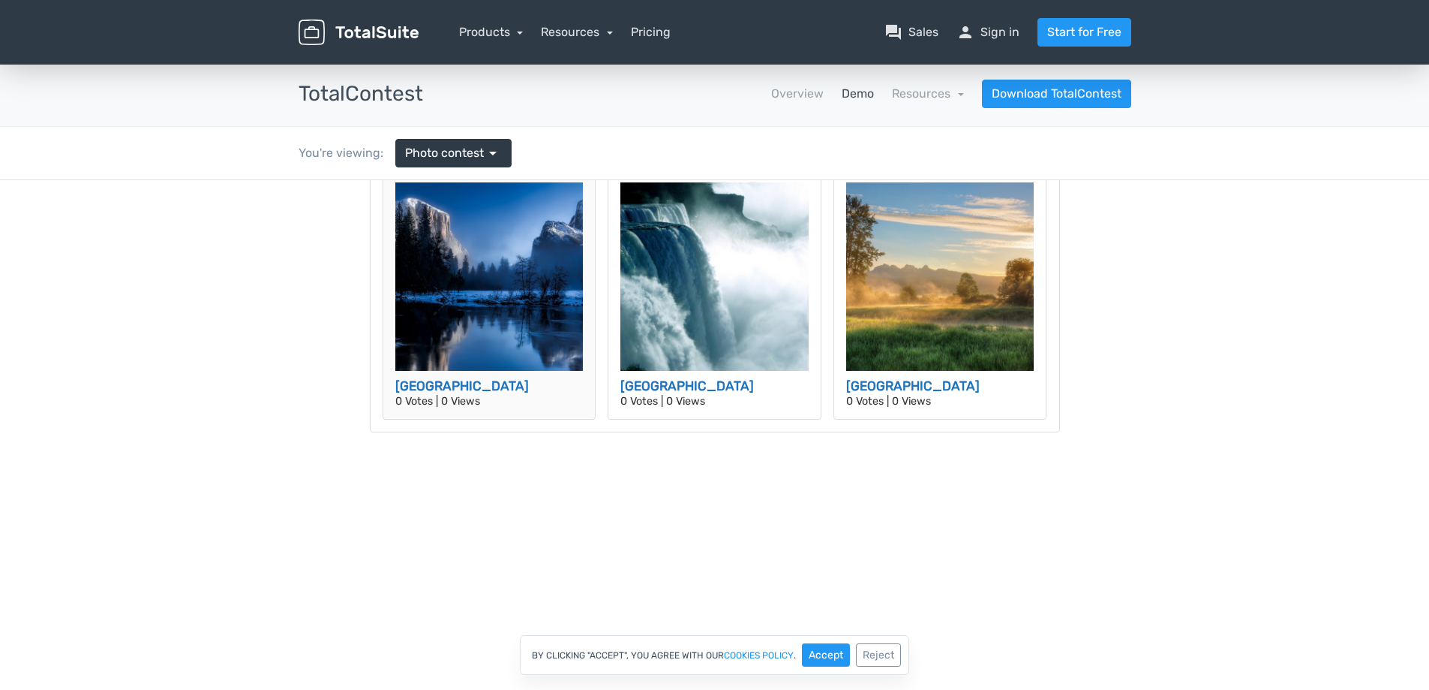
click at [469, 317] on img at bounding box center [489, 276] width 188 height 188
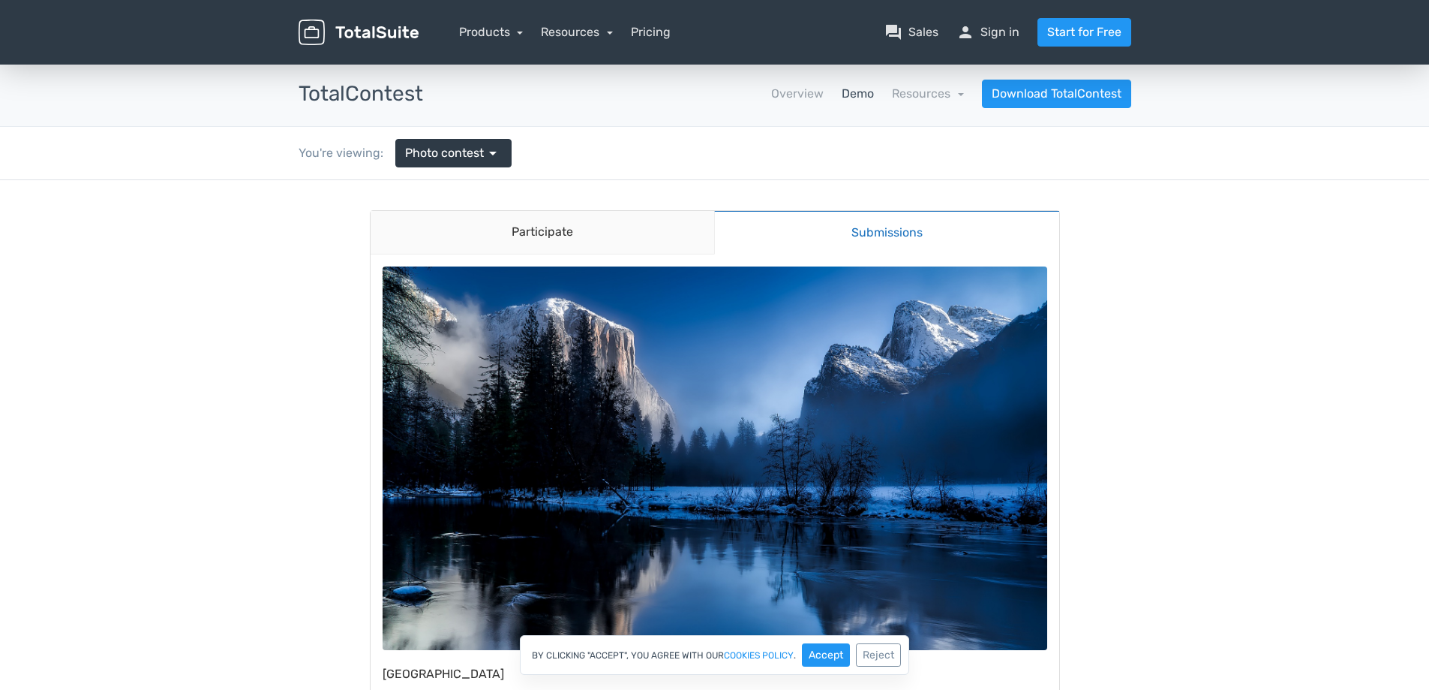
scroll to position [450, 0]
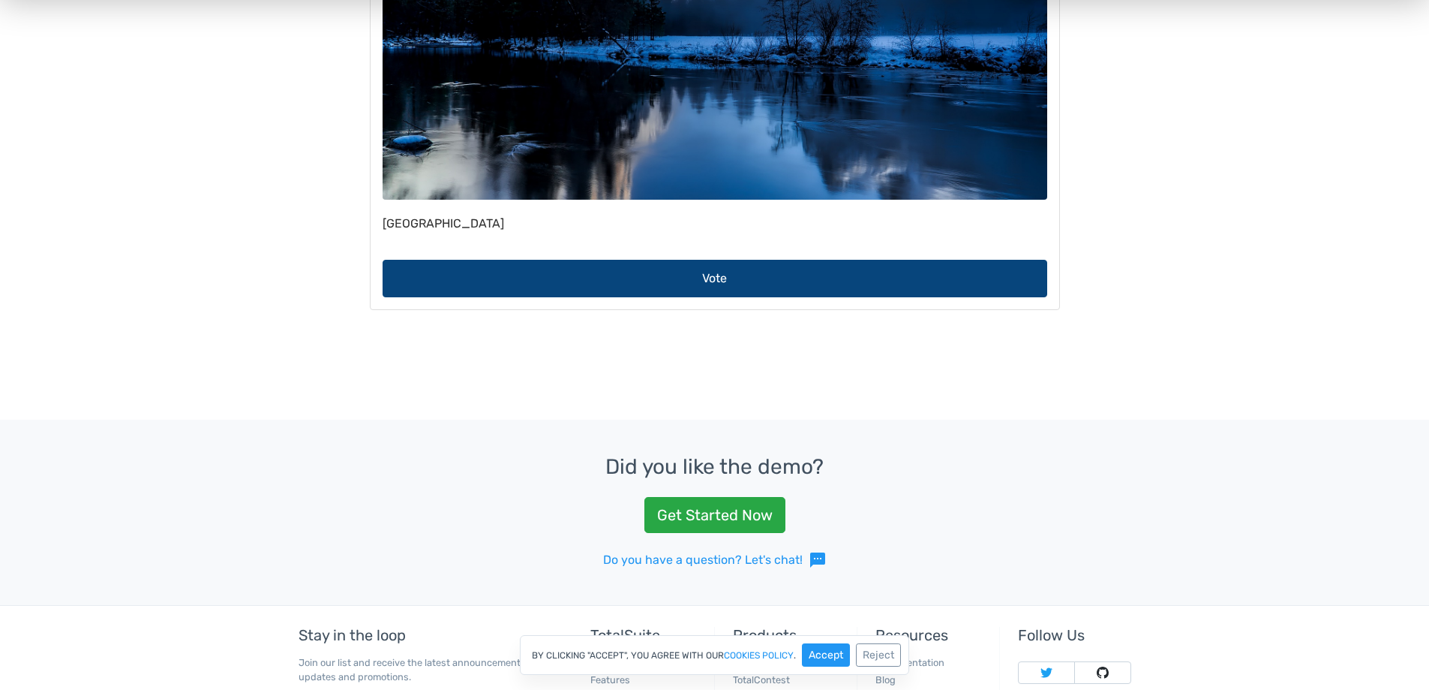
click at [753, 287] on button "Vote" at bounding box center [715, 279] width 665 height 38
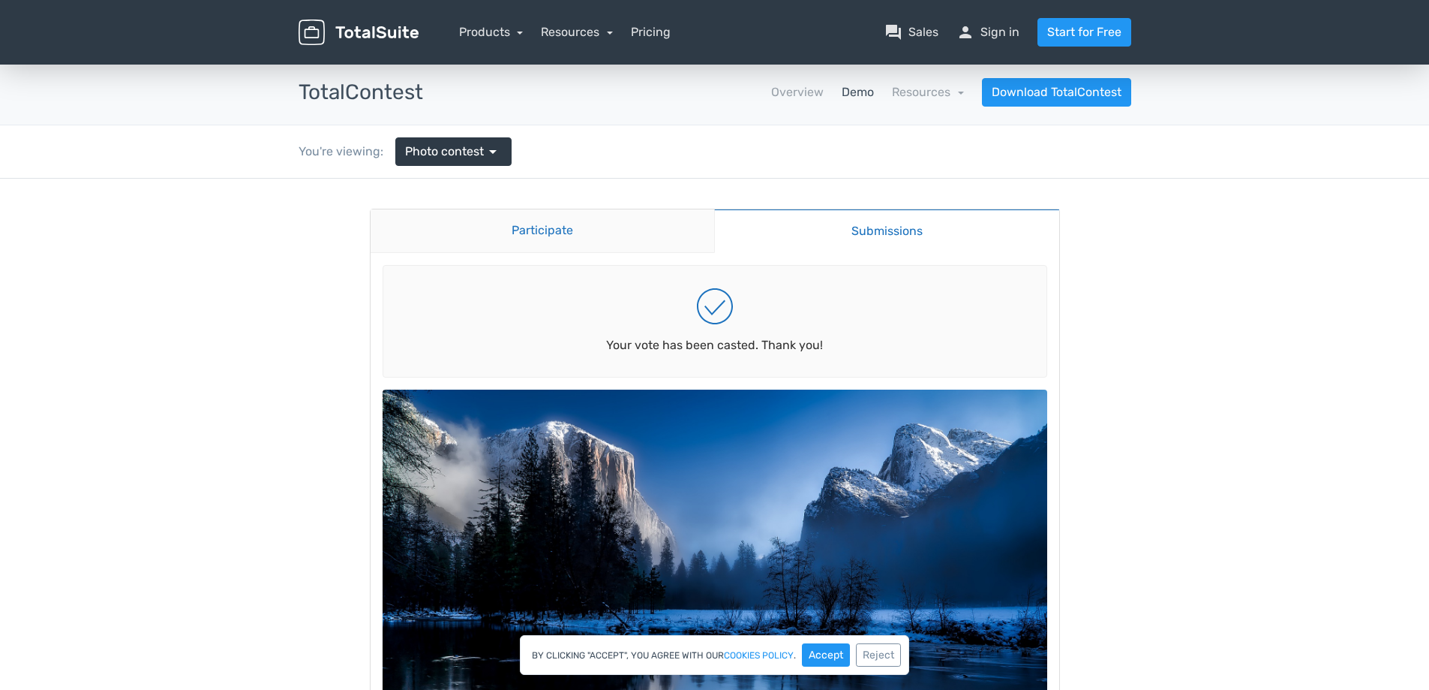
scroll to position [0, 0]
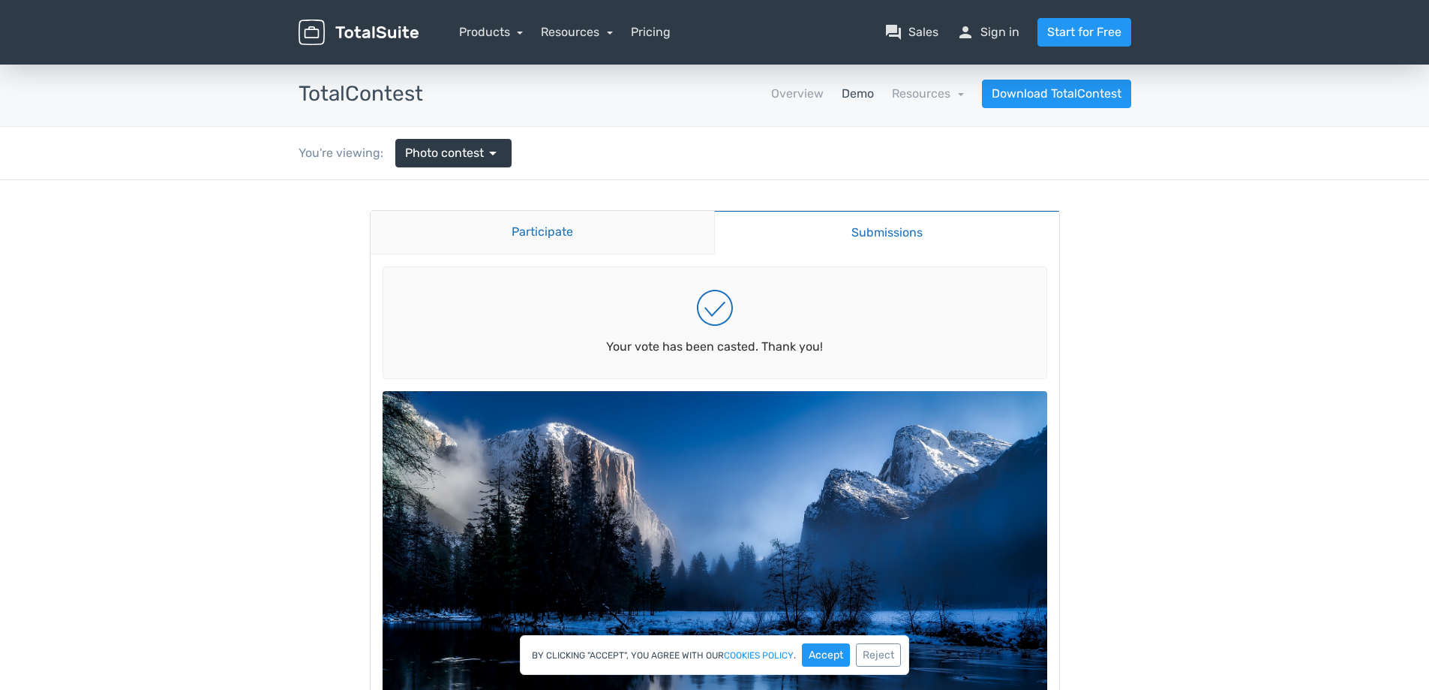
click at [569, 227] on link "Participate" at bounding box center [543, 233] width 344 height 44
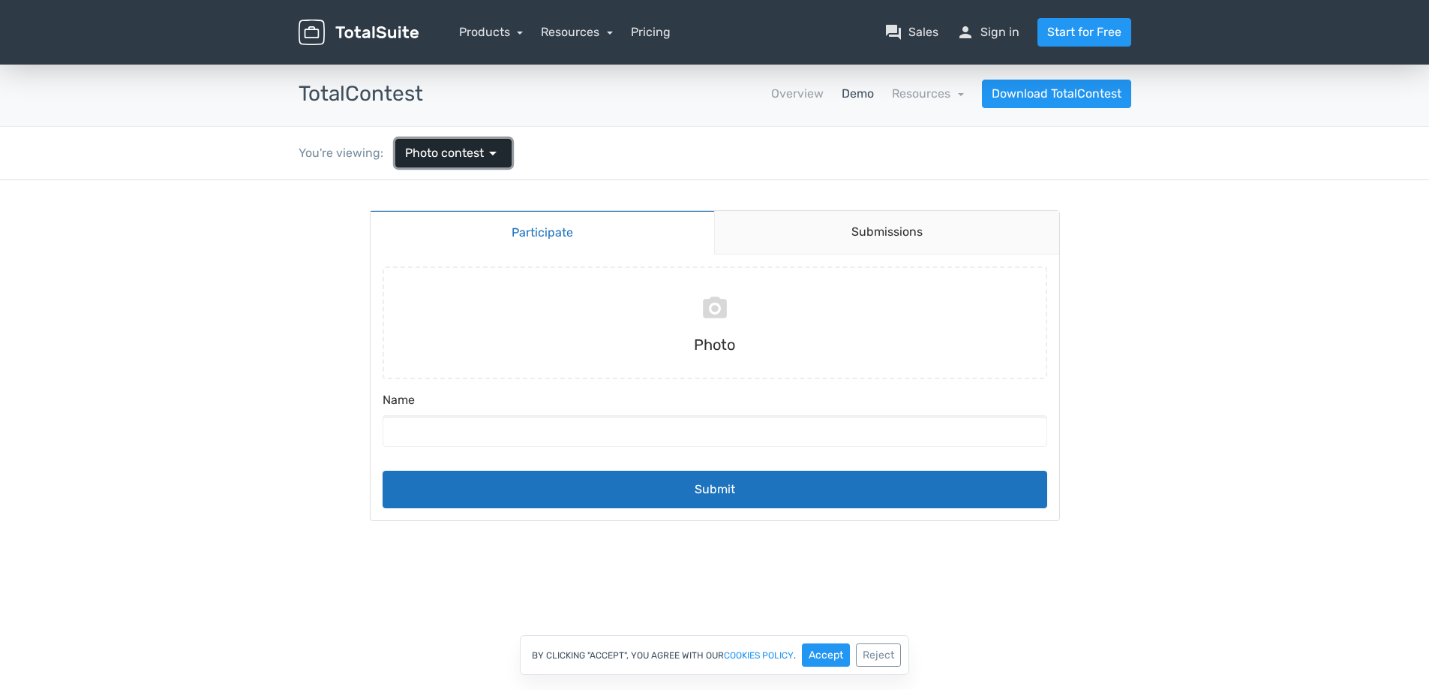
click at [485, 152] on span "arrow_drop_down" at bounding box center [493, 153] width 18 height 18
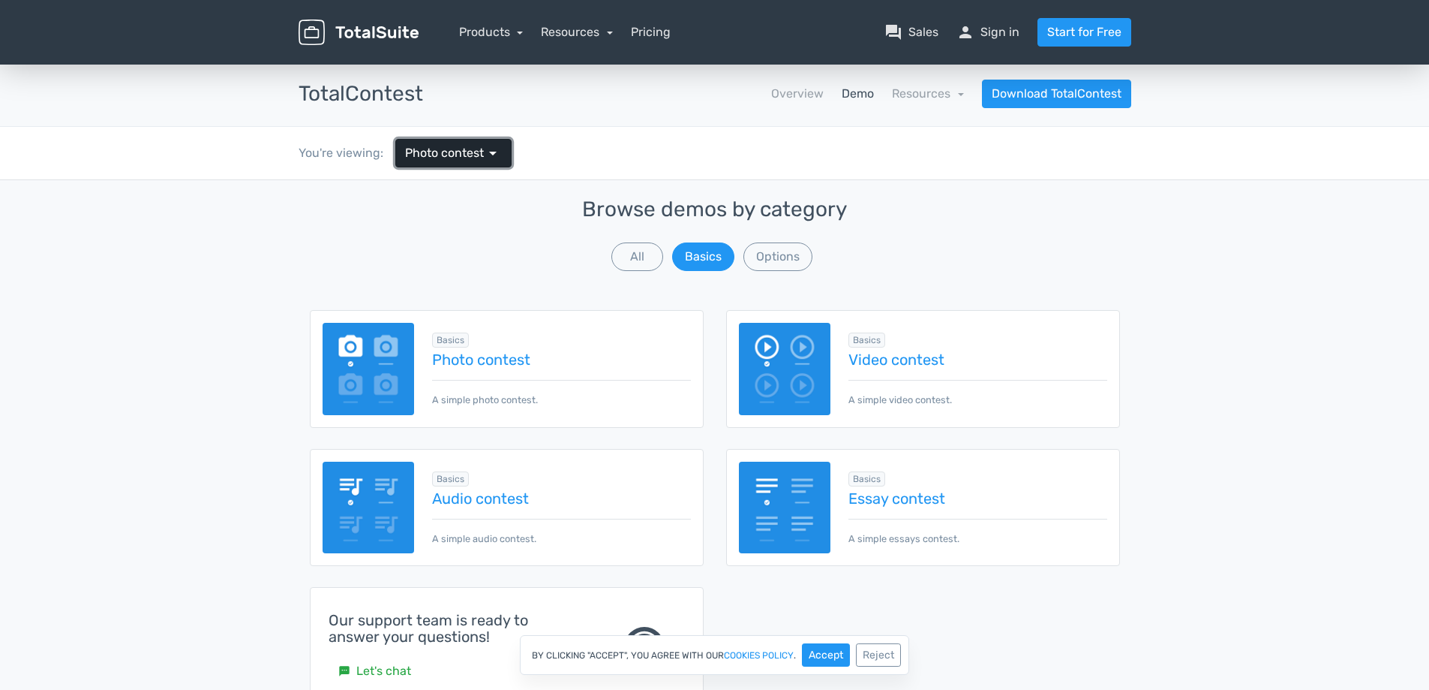
click at [485, 152] on span "arrow_drop_down" at bounding box center [493, 153] width 18 height 18
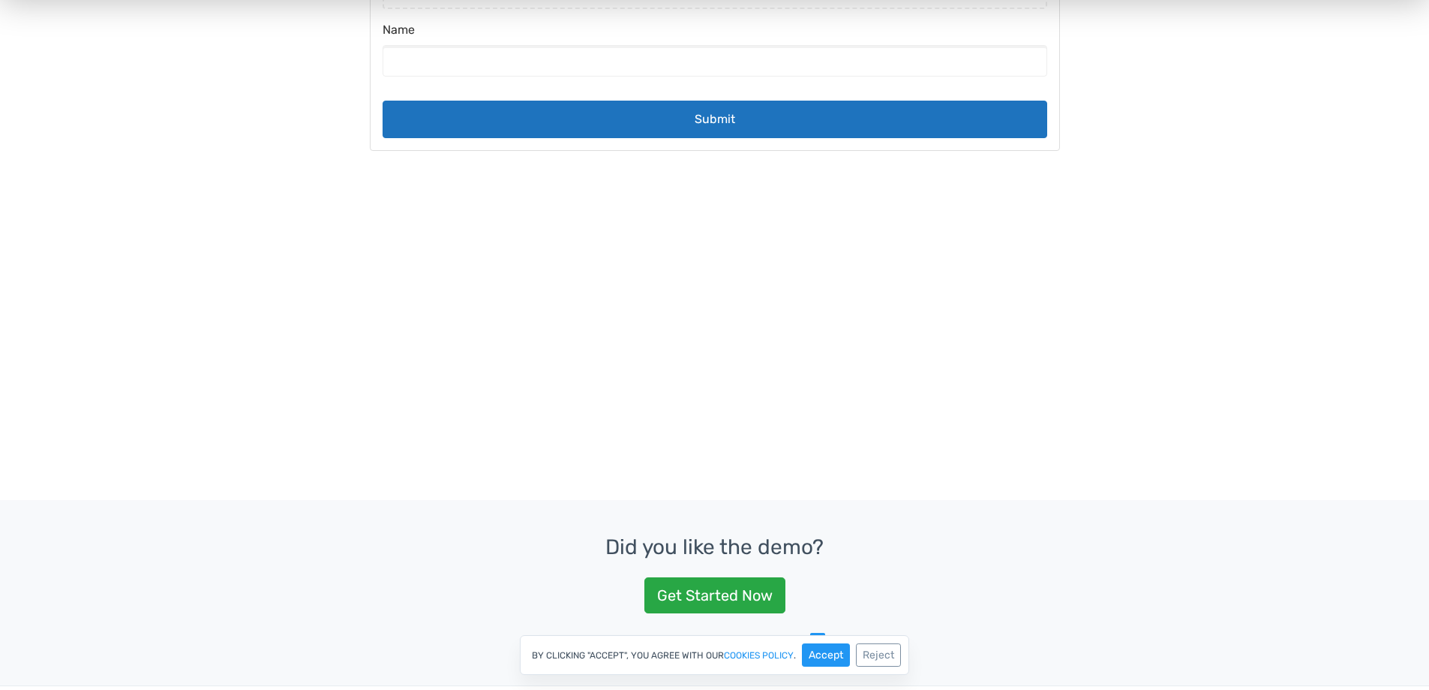
scroll to position [375, 0]
